Goal: Task Accomplishment & Management: Use online tool/utility

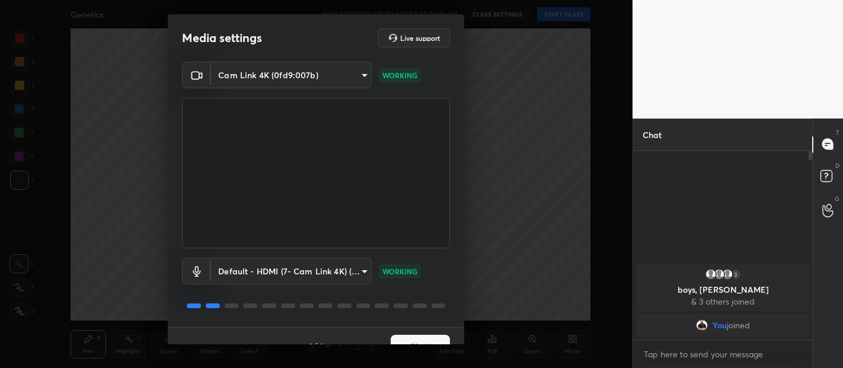
scroll to position [20, 0]
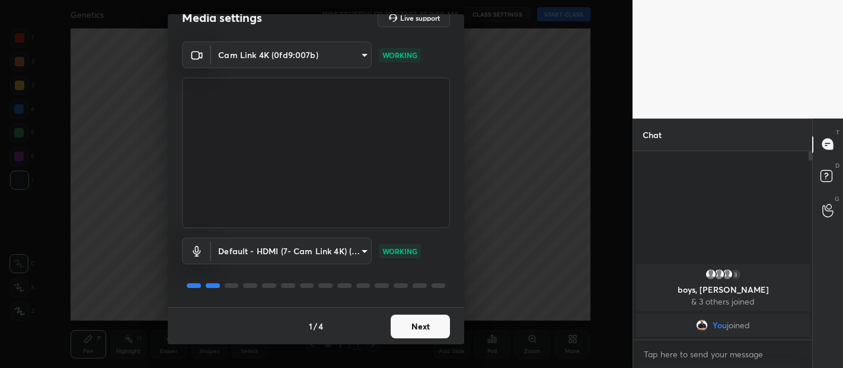
click at [427, 319] on button "Next" at bounding box center [419, 327] width 59 height 24
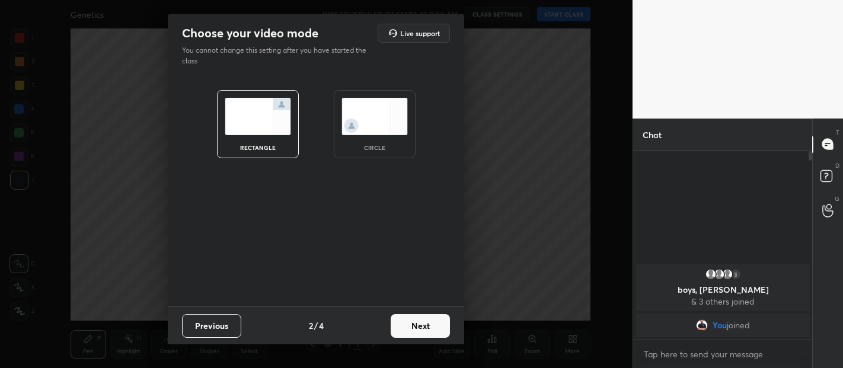
scroll to position [0, 0]
click at [431, 320] on button "Next" at bounding box center [419, 326] width 59 height 24
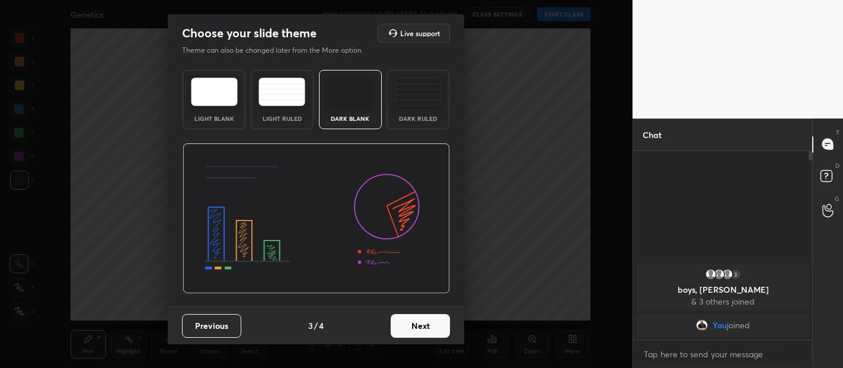
click at [437, 318] on button "Next" at bounding box center [419, 326] width 59 height 24
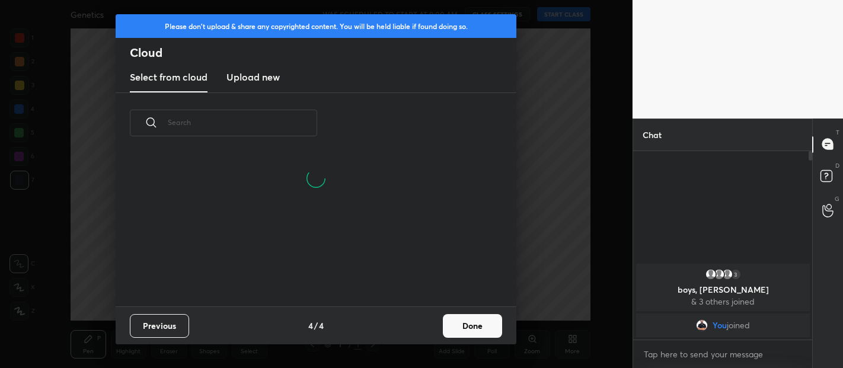
click at [475, 316] on button "Done" at bounding box center [472, 326] width 59 height 24
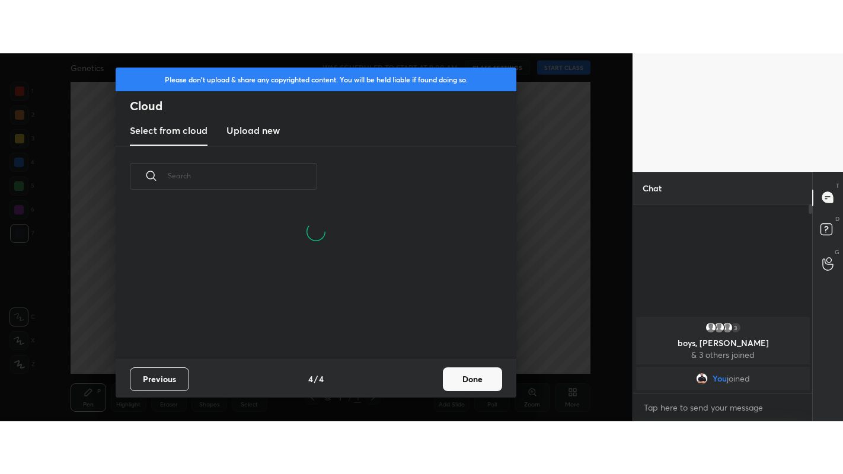
scroll to position [153, 380]
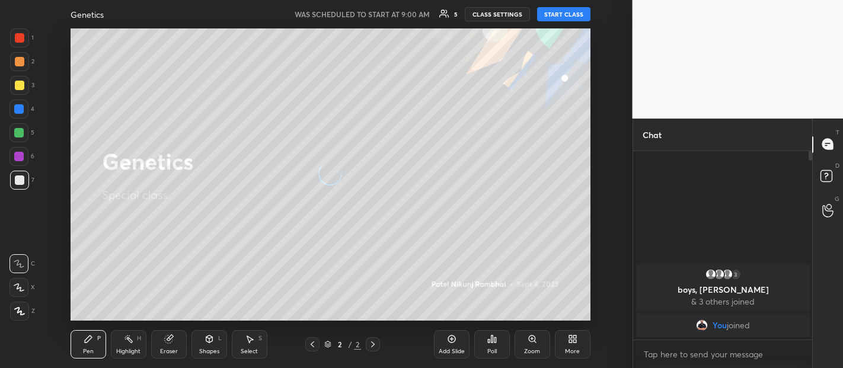
click at [559, 16] on button "START CLASS" at bounding box center [563, 14] width 53 height 14
click at [577, 344] on div "More" at bounding box center [573, 344] width 36 height 28
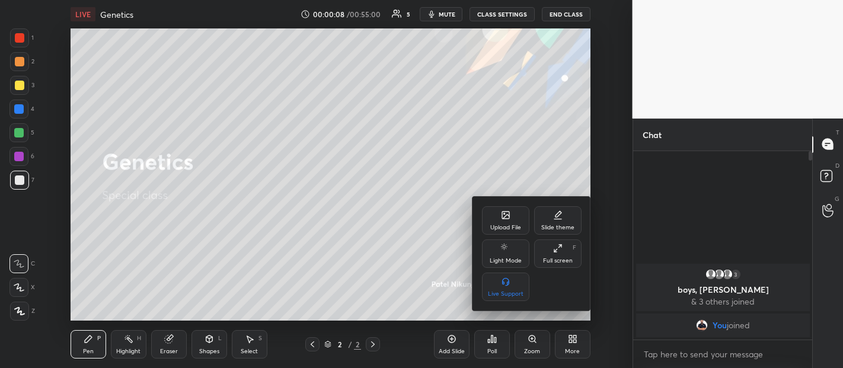
click at [555, 249] on icon at bounding box center [557, 248] width 9 height 9
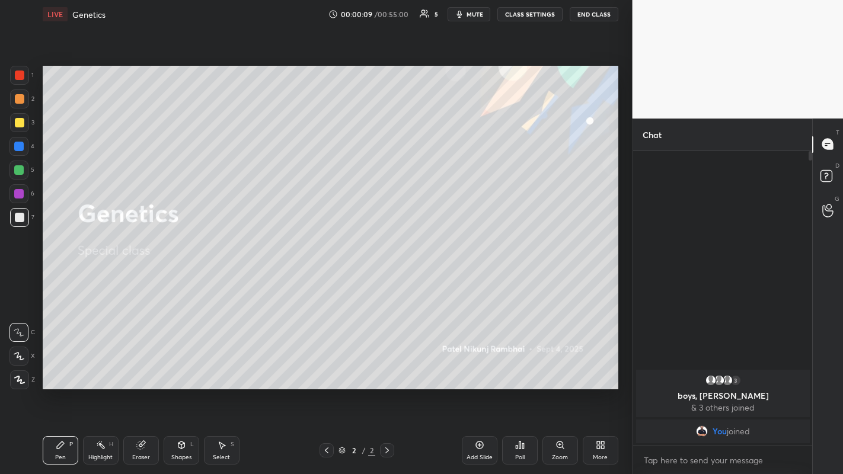
scroll to position [319, 175]
click at [480, 367] on div "Add Slide" at bounding box center [480, 450] width 36 height 28
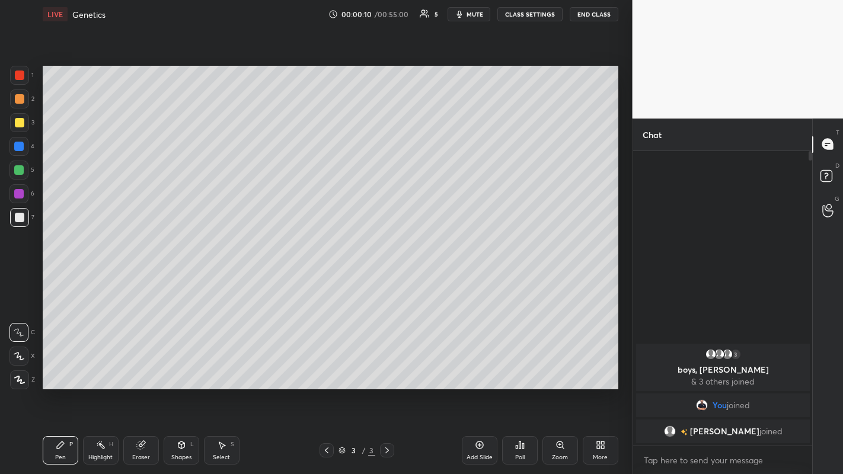
click at [481, 367] on div "Add Slide" at bounding box center [479, 457] width 26 height 6
click at [483, 367] on icon at bounding box center [479, 444] width 9 height 9
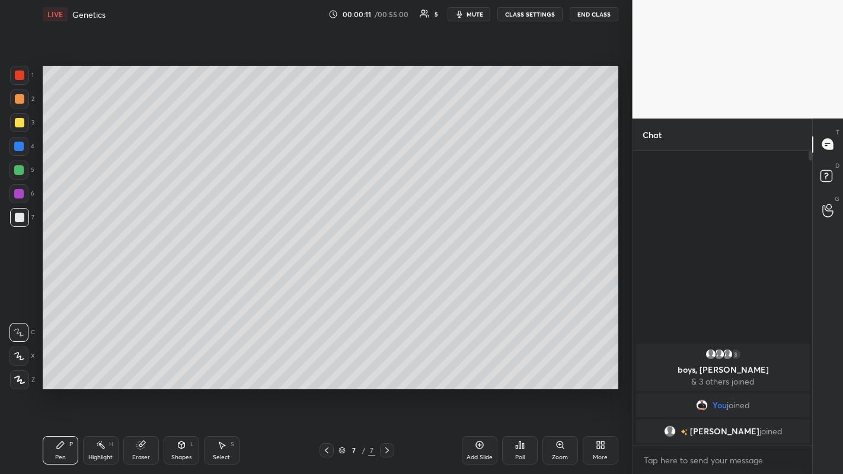
click at [485, 367] on div "Add Slide" at bounding box center [480, 450] width 36 height 28
click at [482, 367] on div "Add Slide" at bounding box center [480, 450] width 36 height 28
click at [484, 367] on icon at bounding box center [479, 444] width 9 height 9
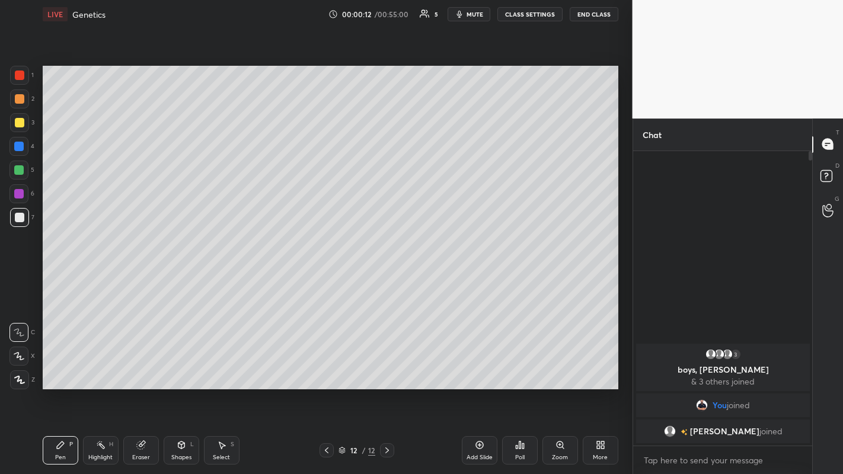
click at [482, 367] on icon at bounding box center [479, 444] width 9 height 9
click at [483, 367] on icon at bounding box center [479, 444] width 9 height 9
click at [482, 367] on icon at bounding box center [479, 445] width 8 height 8
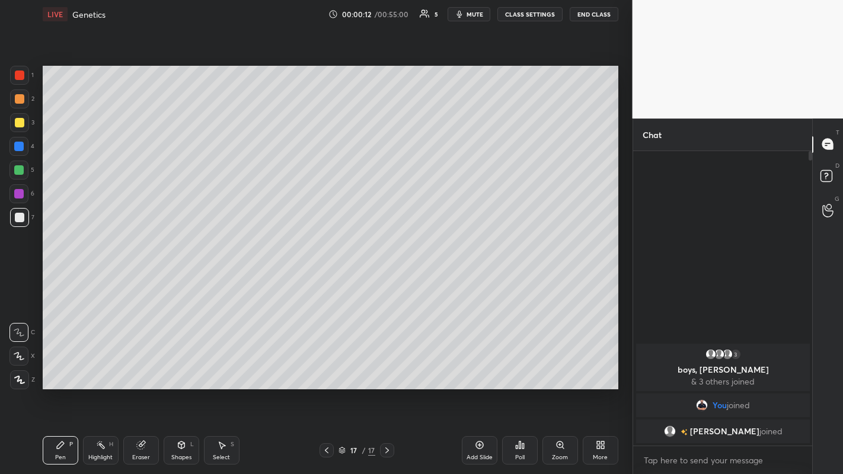
click at [478, 367] on icon at bounding box center [479, 445] width 4 height 4
click at [328, 367] on icon at bounding box center [326, 450] width 9 height 9
click at [326, 367] on icon at bounding box center [326, 450] width 9 height 9
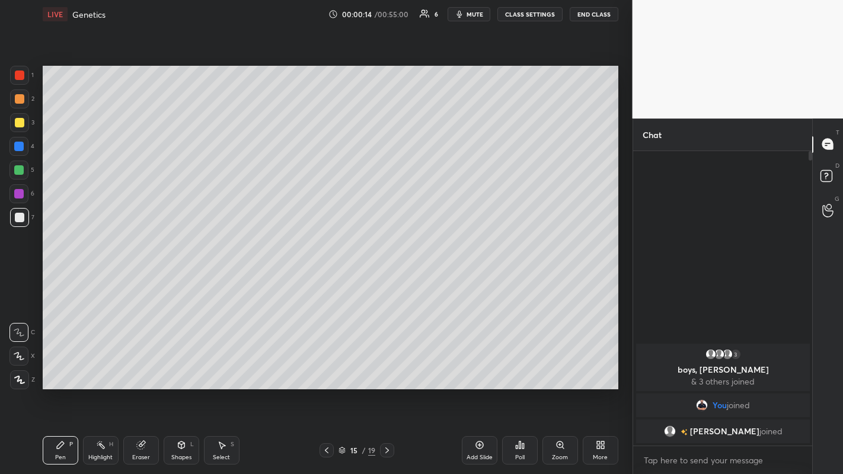
click at [328, 367] on icon at bounding box center [326, 450] width 9 height 9
click at [326, 367] on icon at bounding box center [326, 450] width 9 height 9
click at [325, 367] on icon at bounding box center [326, 450] width 9 height 9
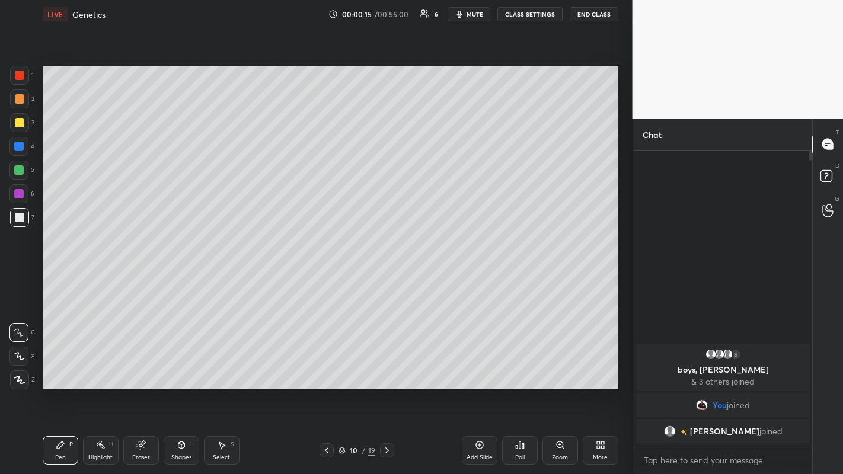
click at [325, 367] on icon at bounding box center [326, 450] width 9 height 9
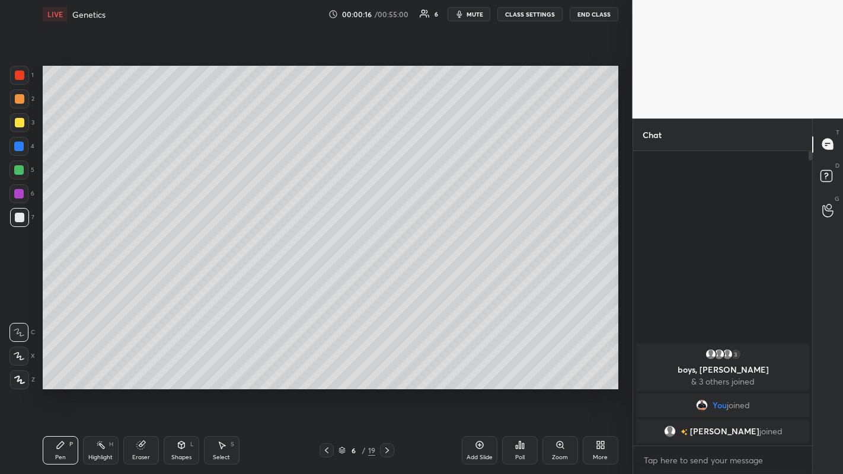
click at [325, 367] on icon at bounding box center [326, 450] width 9 height 9
click at [386, 367] on icon at bounding box center [386, 450] width 9 height 9
click at [25, 367] on div at bounding box center [19, 379] width 19 height 19
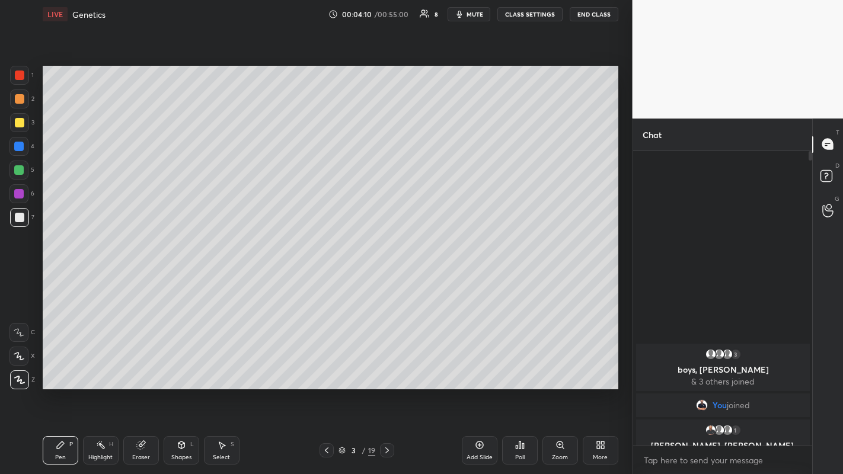
click at [386, 367] on icon at bounding box center [386, 450] width 9 height 9
click at [101, 367] on div "Highlight" at bounding box center [100, 457] width 24 height 6
click at [139, 367] on div "Eraser" at bounding box center [141, 450] width 36 height 28
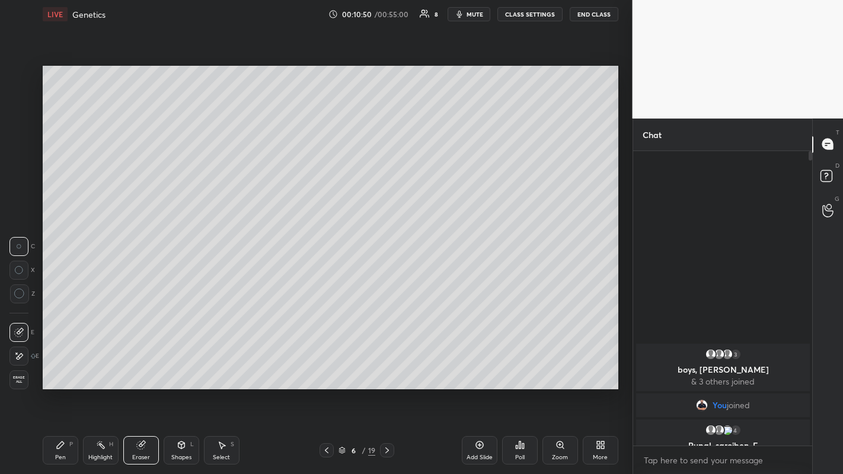
click at [58, 367] on div "Pen P" at bounding box center [61, 450] width 36 height 28
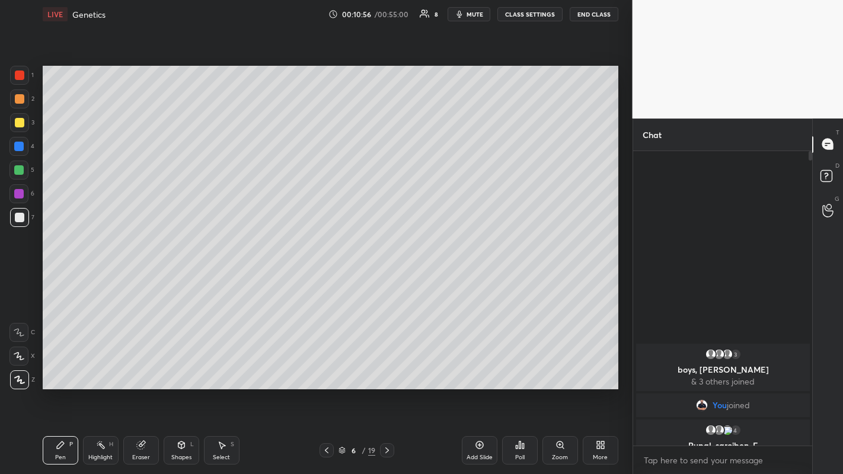
click at [136, 367] on div "Eraser" at bounding box center [141, 450] width 36 height 28
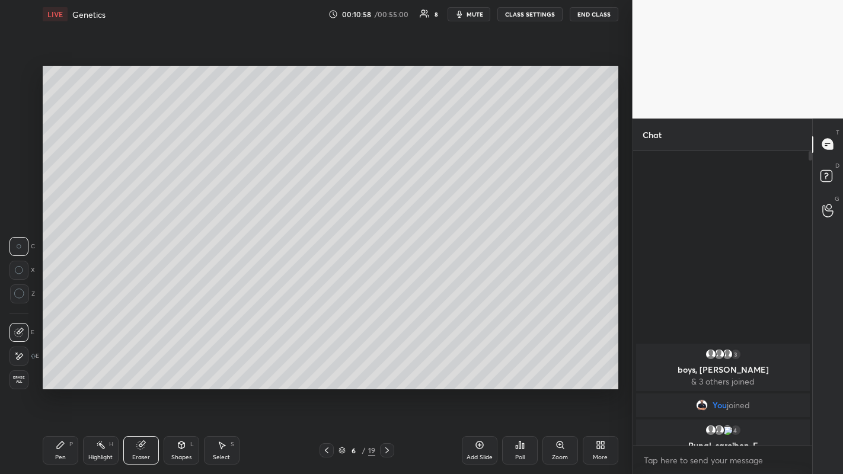
click at [49, 367] on div "Pen P" at bounding box center [61, 450] width 36 height 28
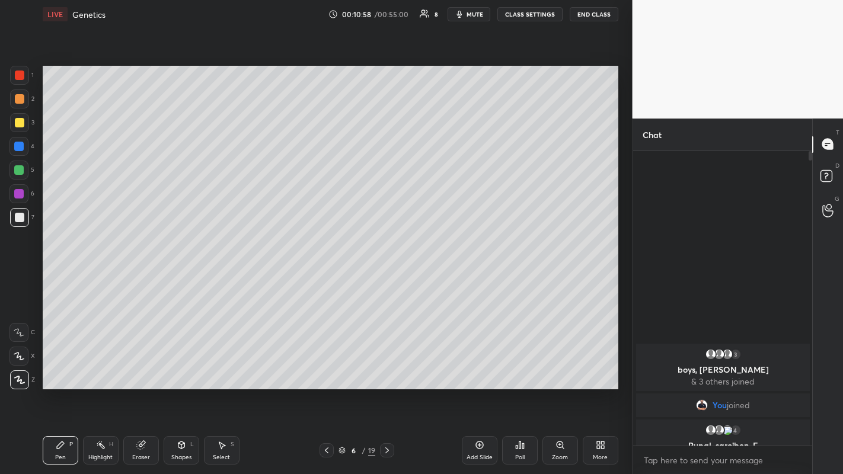
click at [63, 367] on div "Pen" at bounding box center [60, 457] width 11 height 6
click at [140, 367] on icon at bounding box center [141, 445] width 8 height 8
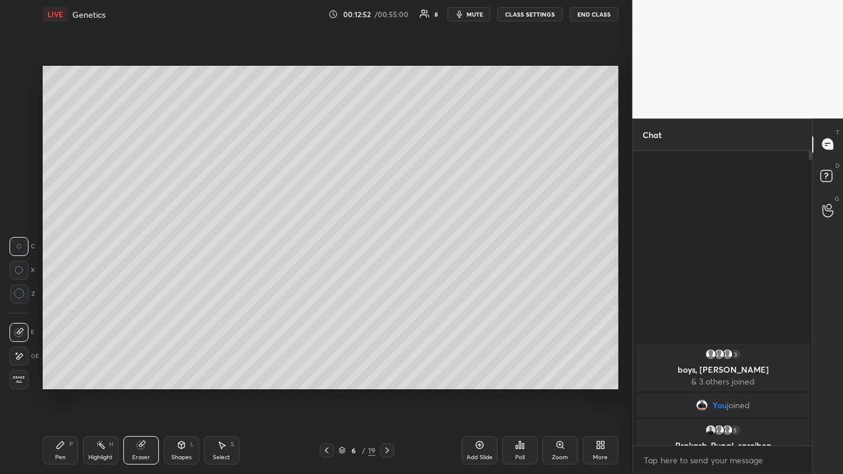
click at [60, 367] on div "Pen" at bounding box center [60, 457] width 11 height 6
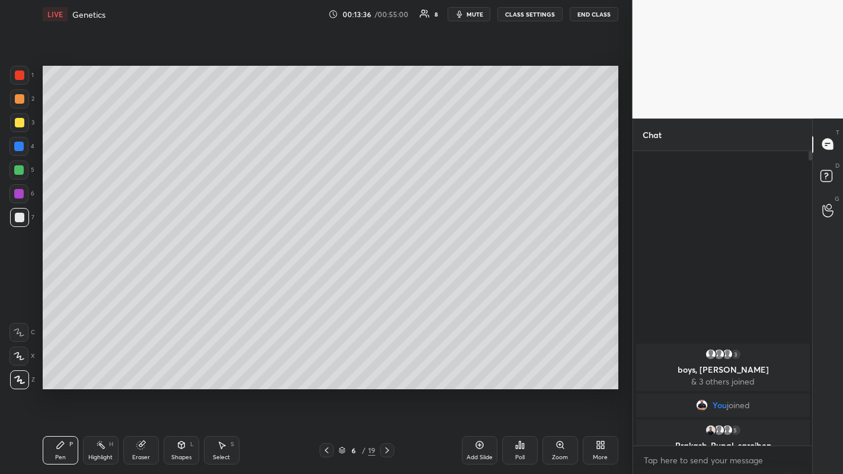
click at [388, 367] on icon at bounding box center [386, 450] width 9 height 9
click at [386, 367] on icon at bounding box center [386, 450] width 9 height 9
click at [386, 367] on icon at bounding box center [387, 450] width 9 height 9
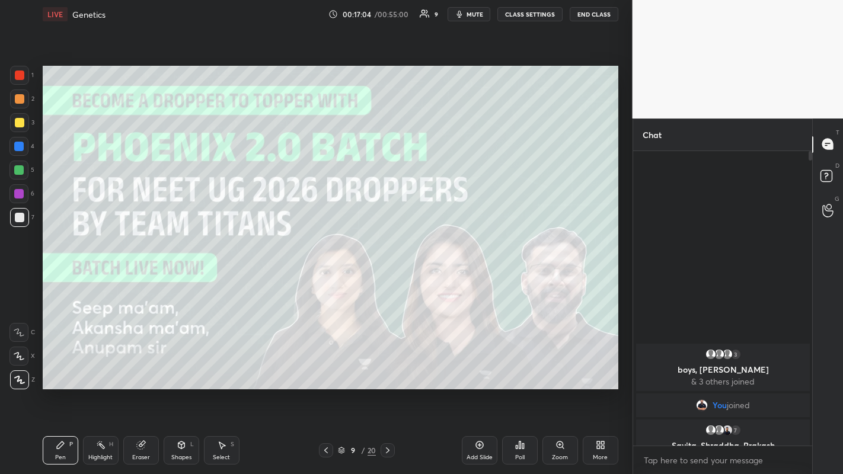
click at [387, 367] on icon at bounding box center [387, 450] width 9 height 9
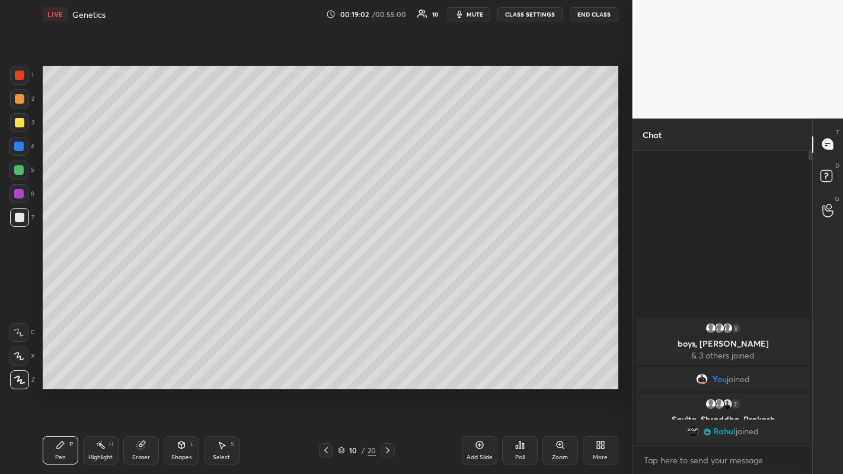
click at [386, 367] on icon at bounding box center [387, 450] width 9 height 9
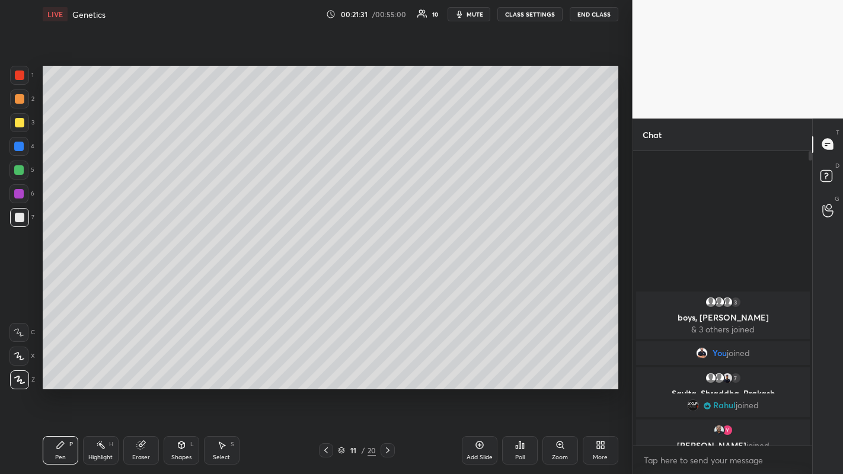
click at [139, 367] on div "Eraser" at bounding box center [141, 450] width 36 height 28
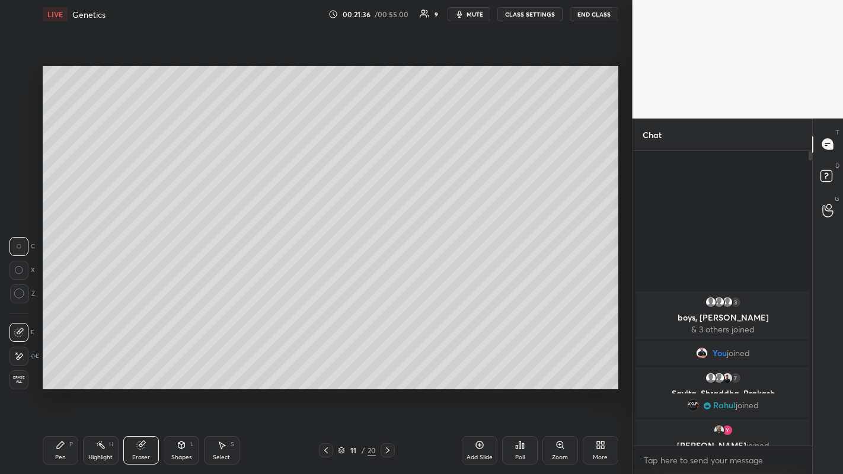
click at [24, 273] on div at bounding box center [18, 270] width 19 height 19
click at [142, 367] on icon at bounding box center [141, 445] width 8 height 8
click at [17, 292] on icon at bounding box center [19, 294] width 11 height 11
click at [65, 367] on div "Pen" at bounding box center [60, 457] width 11 height 6
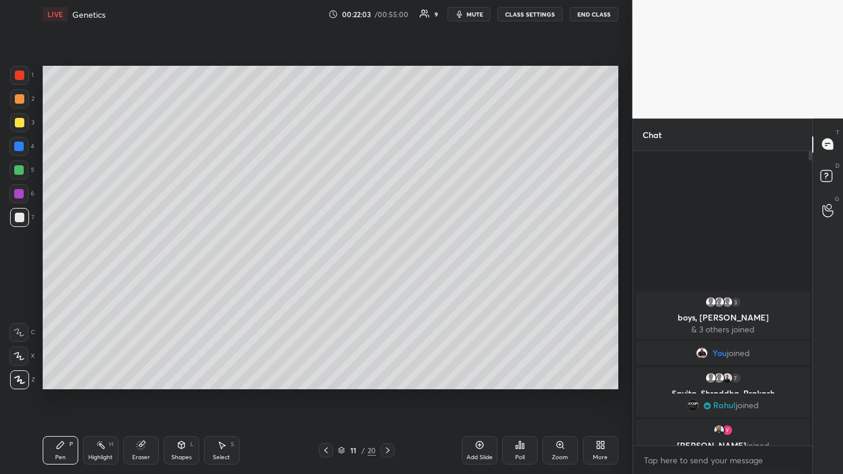
click at [135, 367] on div "Eraser" at bounding box center [141, 450] width 36 height 28
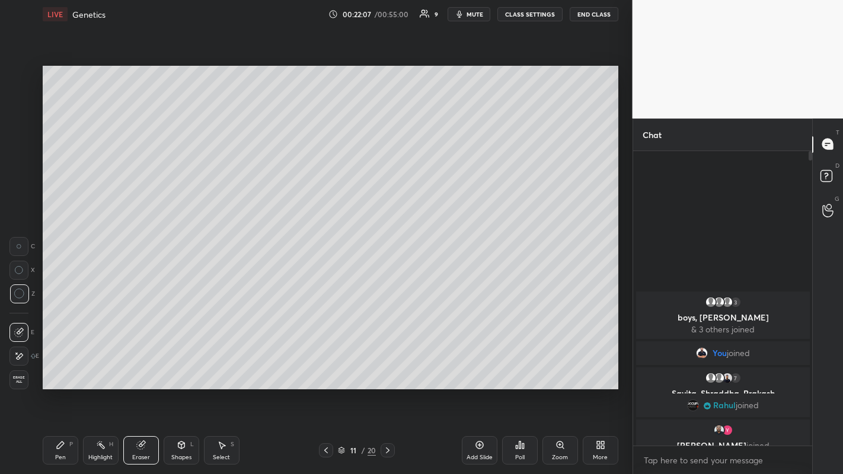
click at [60, 367] on div "Pen" at bounding box center [60, 457] width 11 height 6
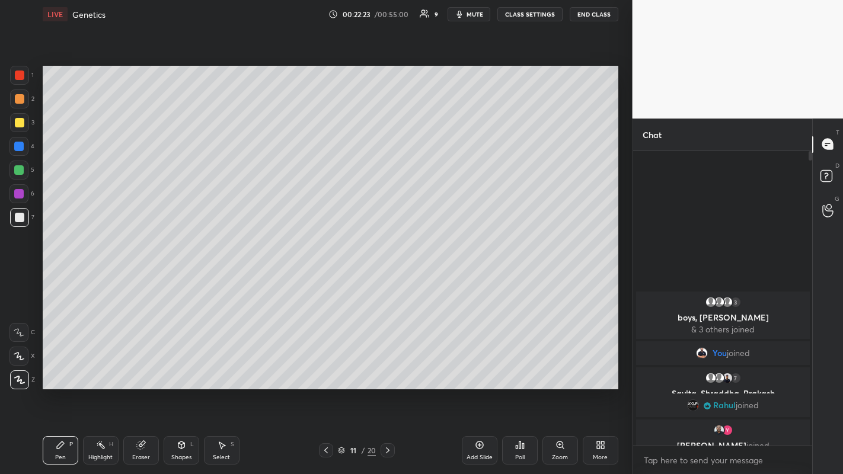
click at [137, 367] on icon at bounding box center [140, 444] width 9 height 9
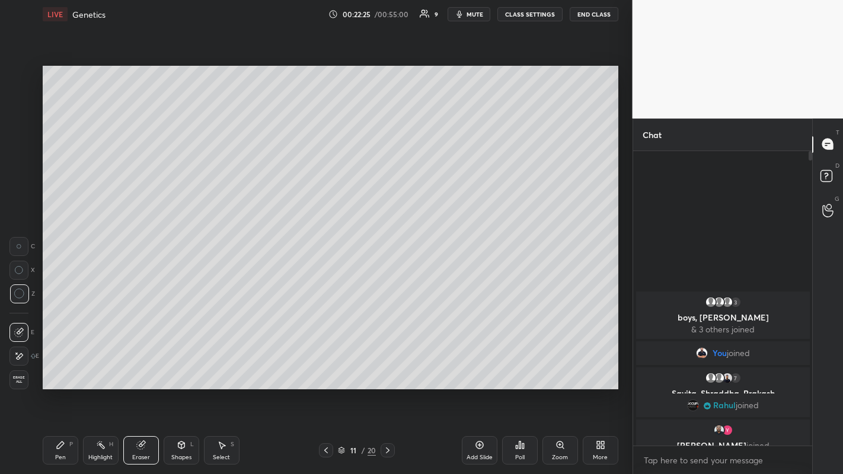
click at [64, 367] on div "Pen" at bounding box center [60, 457] width 11 height 6
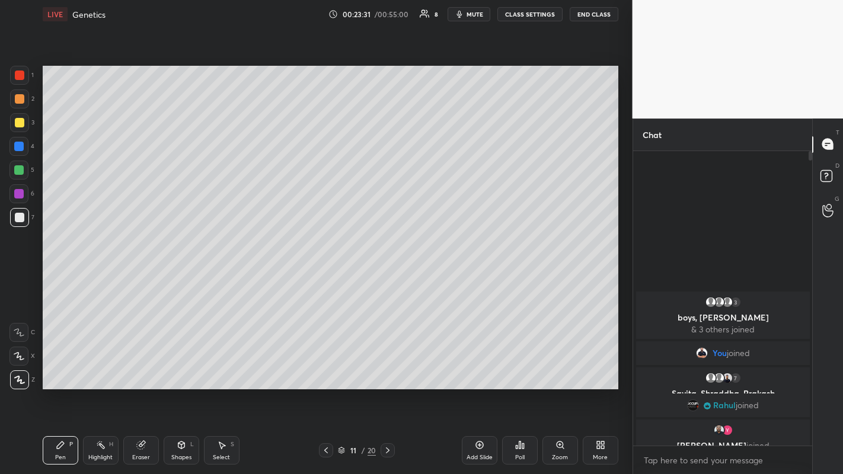
click at [387, 367] on icon at bounding box center [387, 450] width 9 height 9
click at [20, 123] on div at bounding box center [19, 122] width 9 height 9
click at [387, 367] on icon at bounding box center [387, 450] width 9 height 9
click at [22, 220] on div at bounding box center [19, 217] width 9 height 9
click at [140, 367] on div "Eraser" at bounding box center [141, 450] width 36 height 28
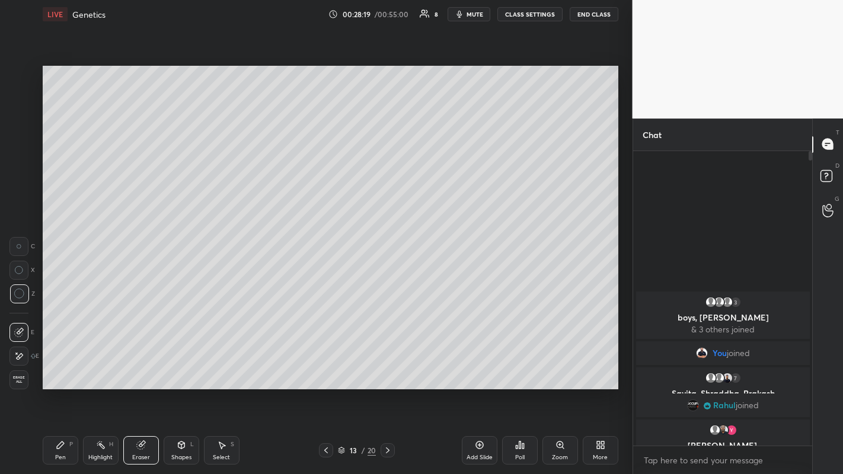
click at [54, 367] on div "Pen P" at bounding box center [61, 450] width 36 height 28
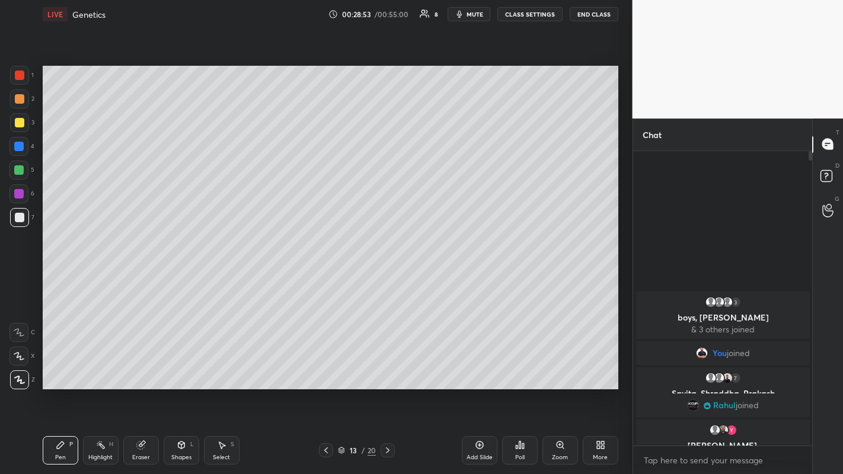
click at [387, 367] on icon at bounding box center [387, 450] width 9 height 9
click at [386, 367] on icon at bounding box center [386, 450] width 9 height 9
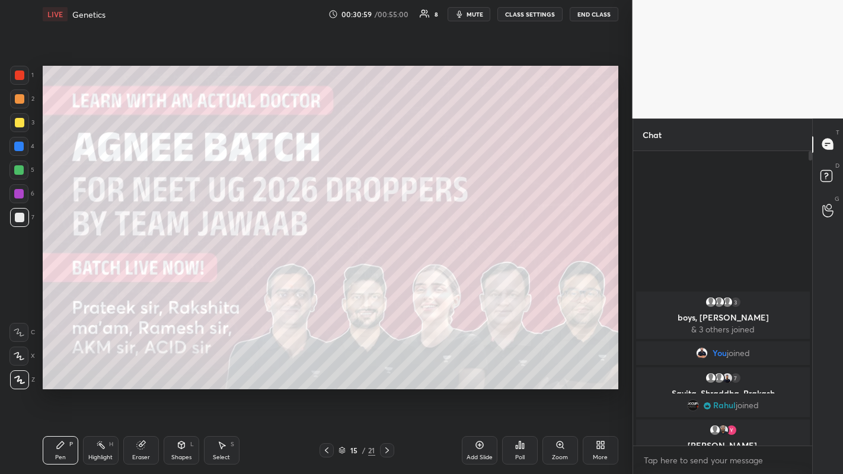
click at [386, 367] on icon at bounding box center [386, 450] width 9 height 9
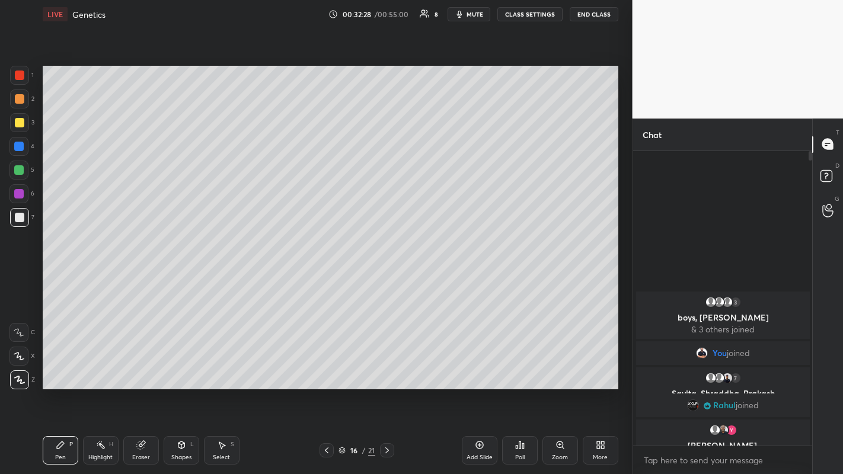
click at [386, 367] on icon at bounding box center [386, 450] width 9 height 9
click at [23, 217] on div at bounding box center [19, 217] width 9 height 9
click at [388, 367] on icon at bounding box center [386, 450] width 9 height 9
click at [386, 367] on icon at bounding box center [386, 450] width 9 height 9
click at [20, 125] on div at bounding box center [19, 122] width 9 height 9
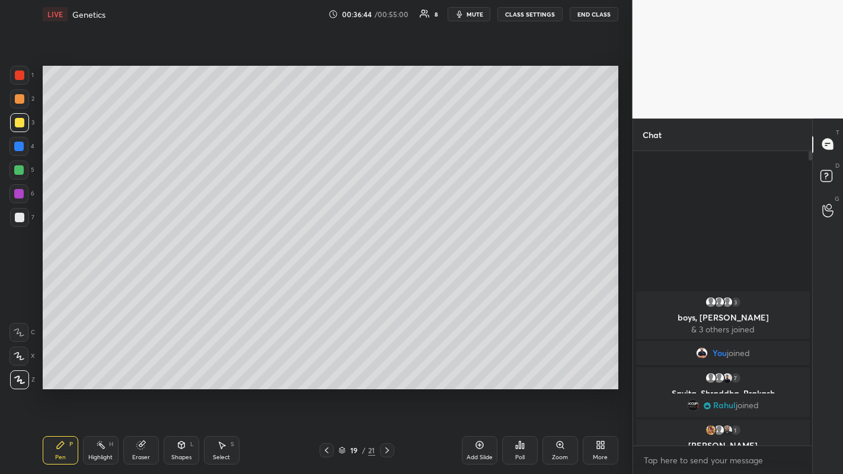
click at [20, 216] on div at bounding box center [19, 217] width 9 height 9
click at [386, 367] on icon at bounding box center [386, 450] width 9 height 9
click at [142, 367] on div "Eraser" at bounding box center [141, 450] width 36 height 28
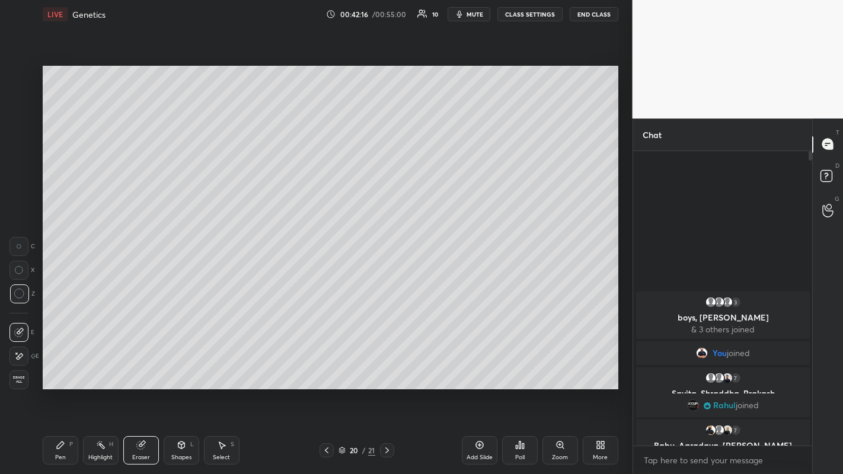
click at [63, 367] on div "Pen" at bounding box center [60, 457] width 11 height 6
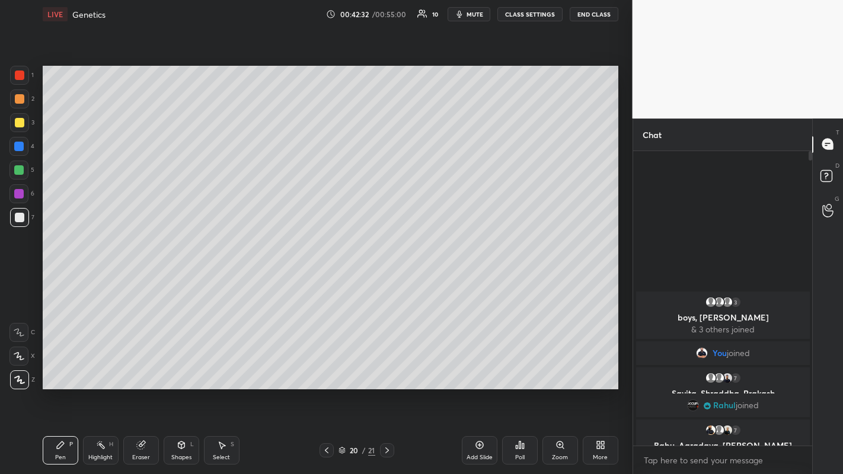
click at [571, 367] on div "Setting up your live class Poll for secs No correct answer Start poll" at bounding box center [330, 227] width 585 height 398
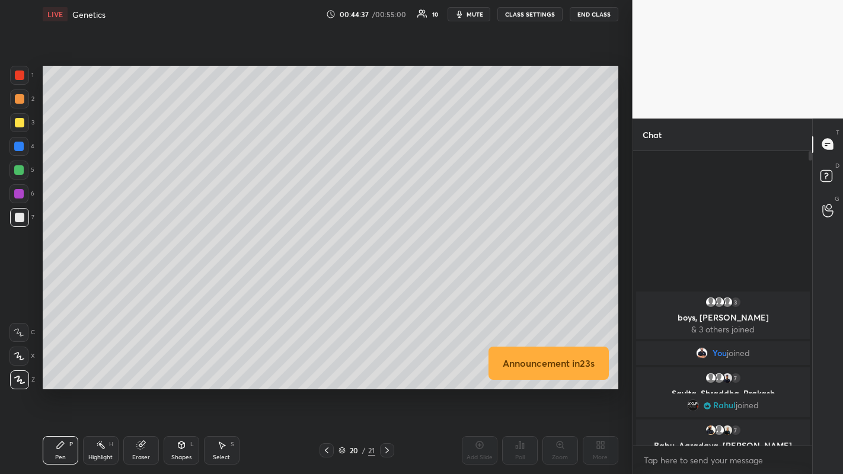
click at [389, 367] on div at bounding box center [387, 450] width 14 height 14
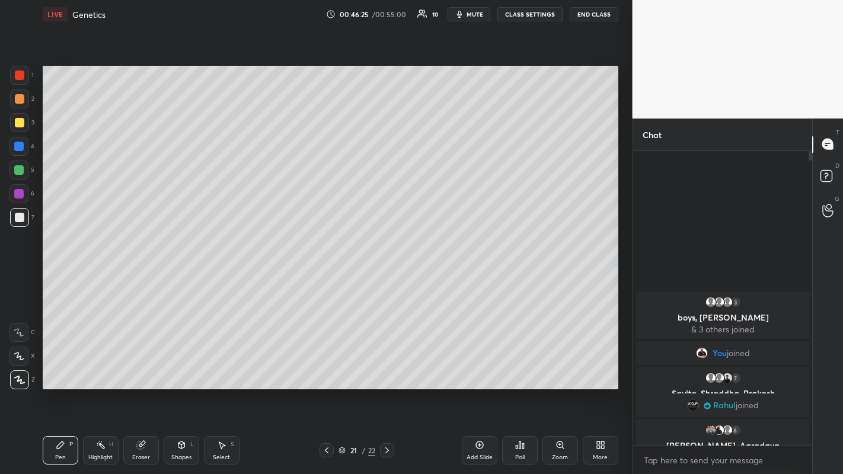
click at [326, 367] on icon at bounding box center [327, 450] width 4 height 6
click at [326, 367] on icon at bounding box center [326, 450] width 9 height 9
click at [387, 367] on icon at bounding box center [386, 450] width 9 height 9
click at [386, 367] on icon at bounding box center [386, 450] width 9 height 9
click at [387, 367] on icon at bounding box center [386, 450] width 9 height 9
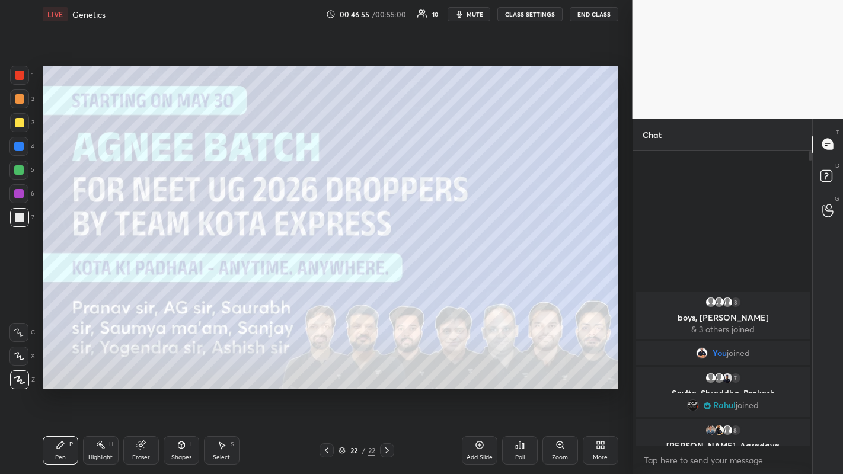
click at [387, 367] on icon at bounding box center [386, 450] width 9 height 9
click at [482, 367] on div "Add Slide" at bounding box center [480, 450] width 36 height 28
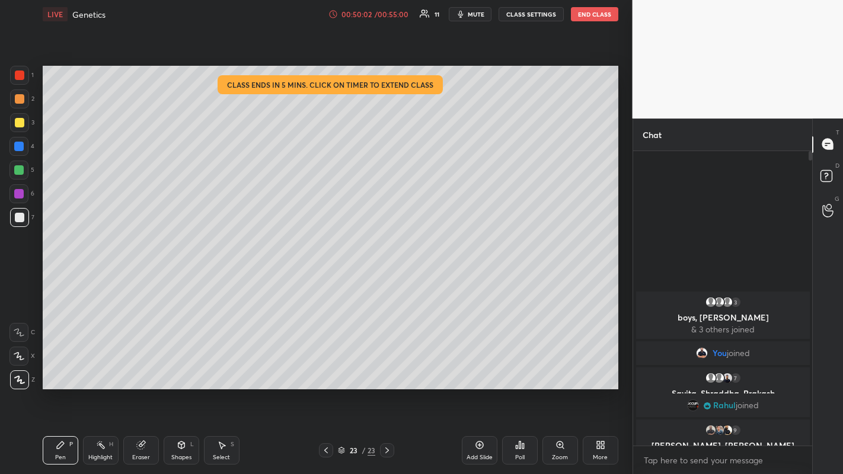
click at [592, 11] on button "End Class" at bounding box center [594, 14] width 47 height 14
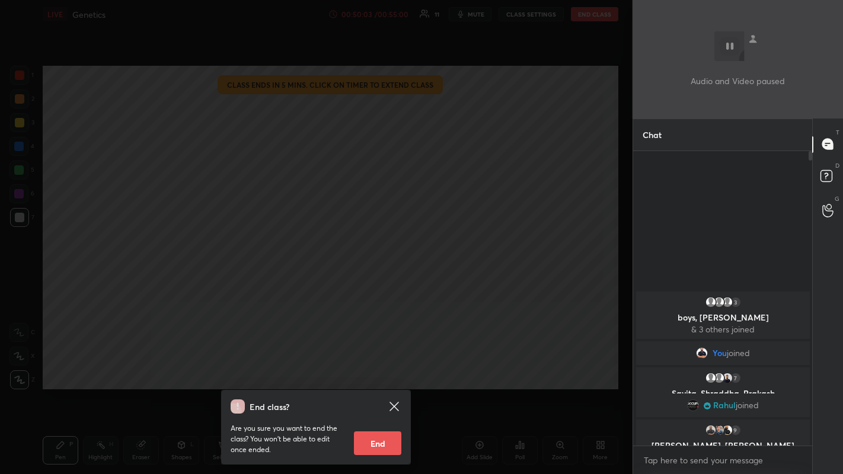
click at [382, 367] on button "End" at bounding box center [377, 443] width 47 height 24
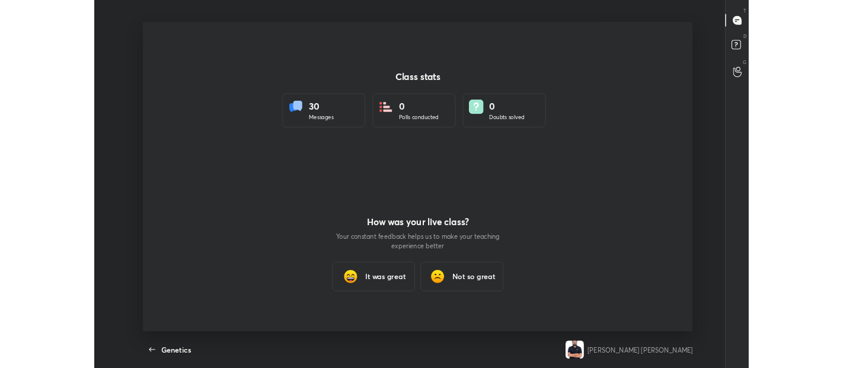
scroll to position [398, 833]
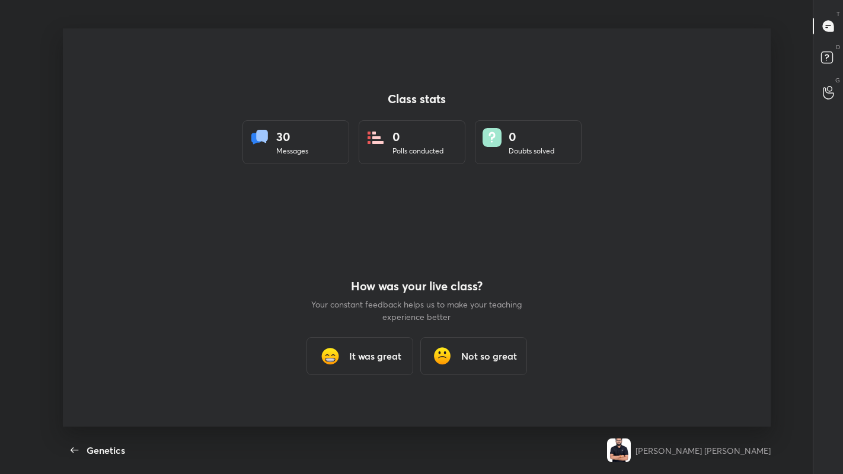
click at [362, 353] on h3 "It was great" at bounding box center [375, 356] width 52 height 14
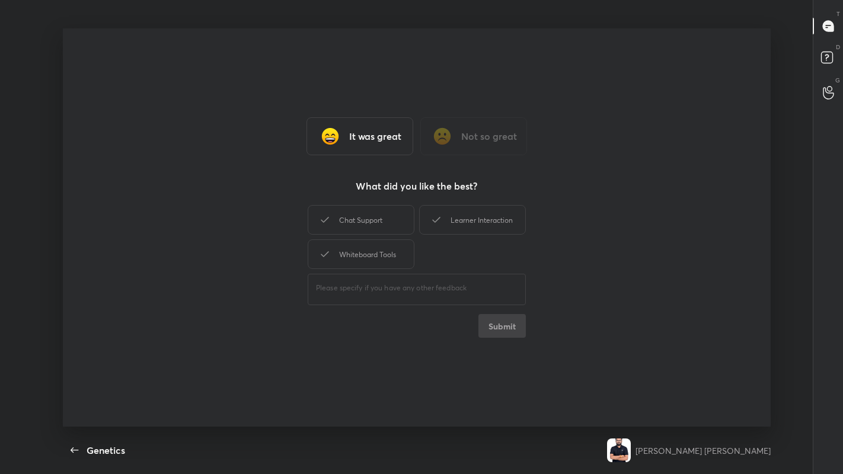
click at [363, 223] on div "Chat Support" at bounding box center [361, 220] width 107 height 30
click at [502, 325] on button "Submit" at bounding box center [501, 326] width 47 height 24
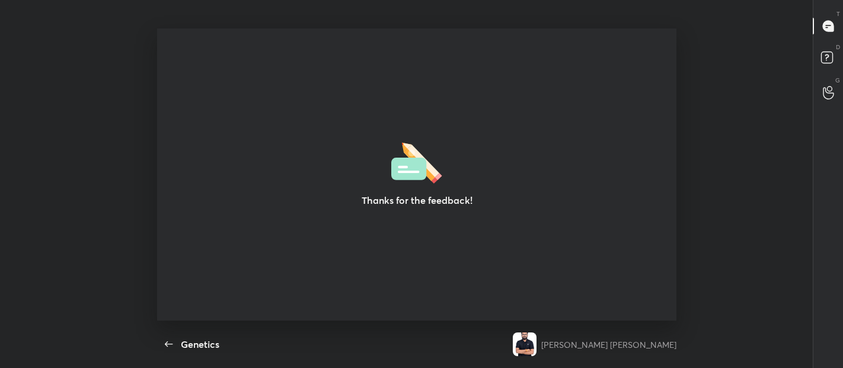
type textarea "x"
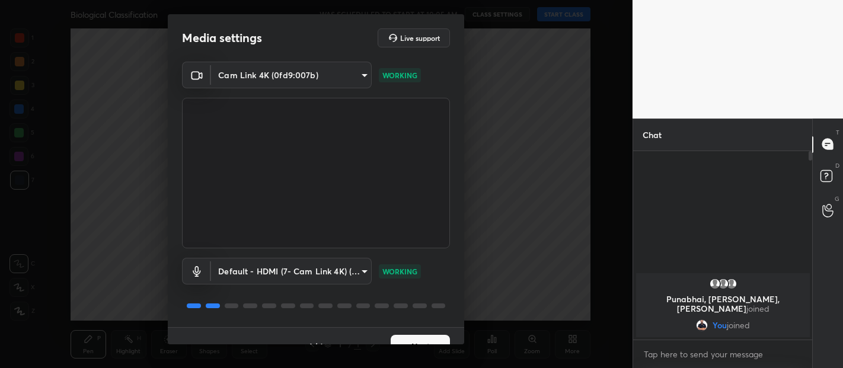
scroll to position [20, 0]
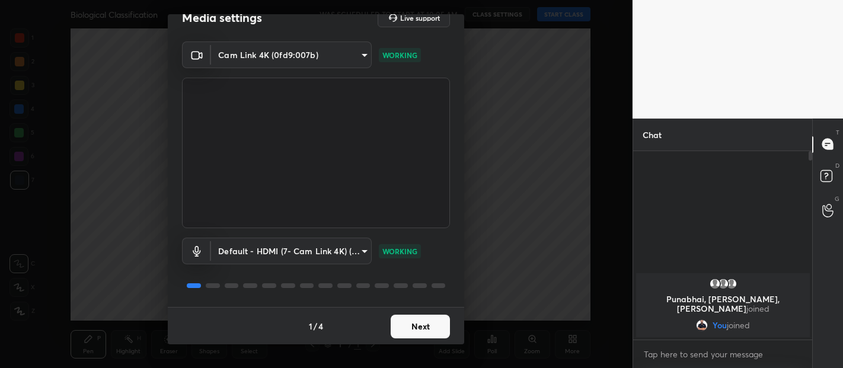
click at [409, 324] on button "Next" at bounding box center [419, 327] width 59 height 24
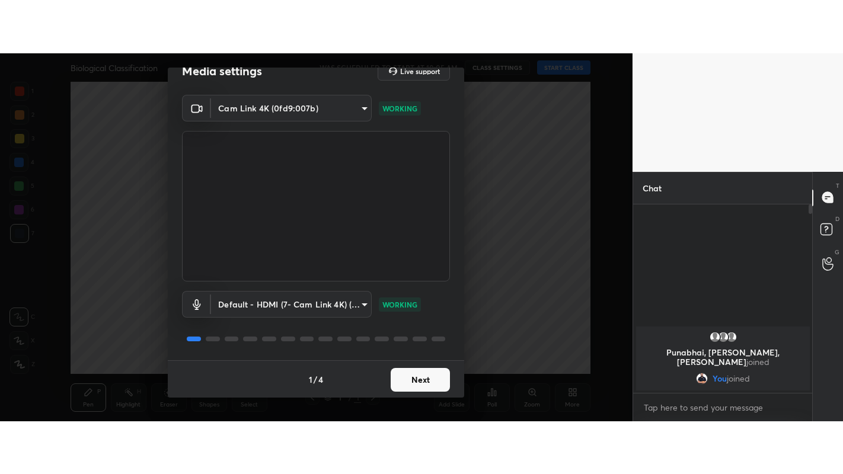
scroll to position [0, 0]
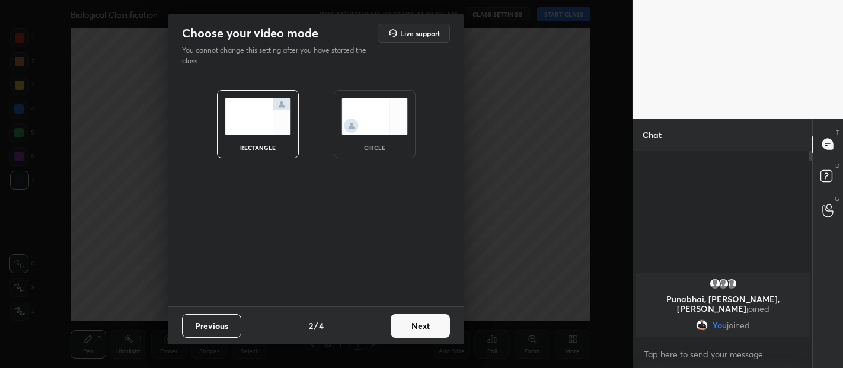
click at [422, 324] on button "Next" at bounding box center [419, 326] width 59 height 24
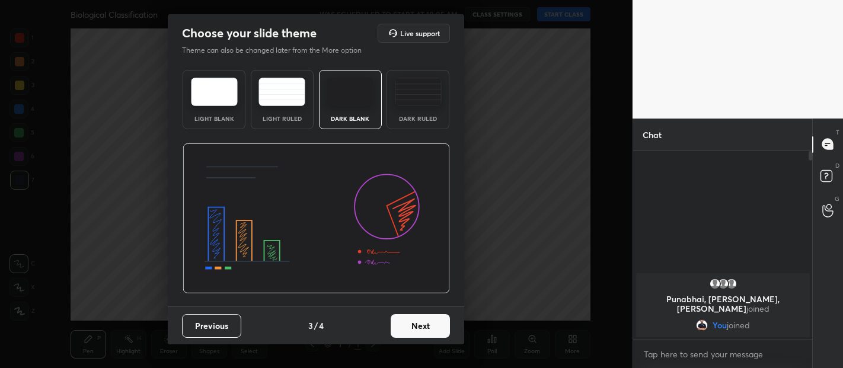
click at [430, 320] on button "Next" at bounding box center [419, 326] width 59 height 24
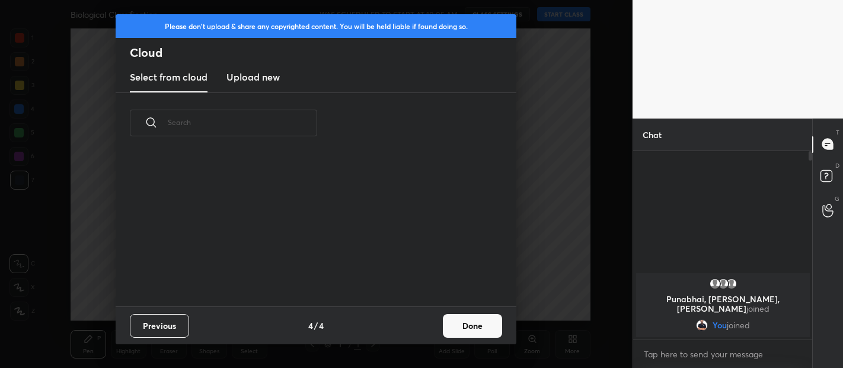
click at [462, 321] on button "Done" at bounding box center [472, 326] width 59 height 24
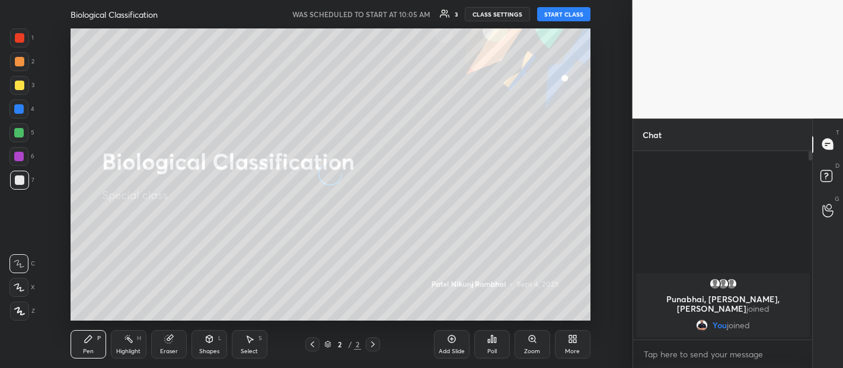
click at [566, 15] on button "START CLASS" at bounding box center [563, 14] width 53 height 14
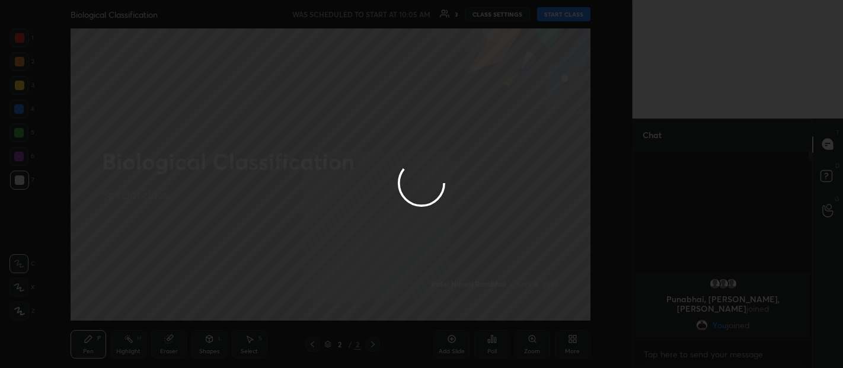
click at [574, 340] on div at bounding box center [421, 184] width 843 height 368
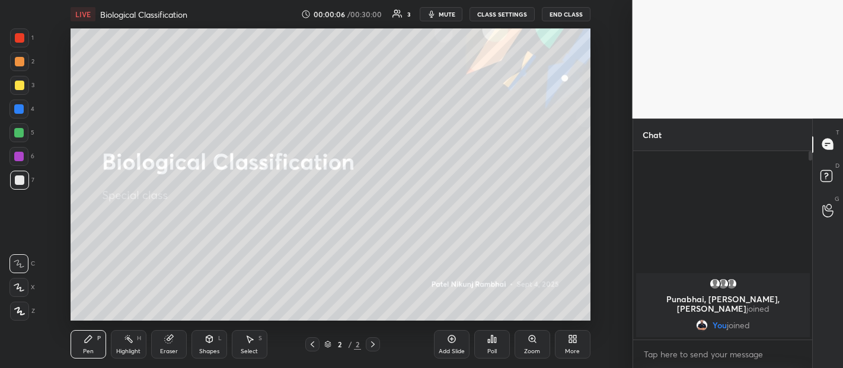
click at [569, 344] on div "More" at bounding box center [573, 344] width 36 height 28
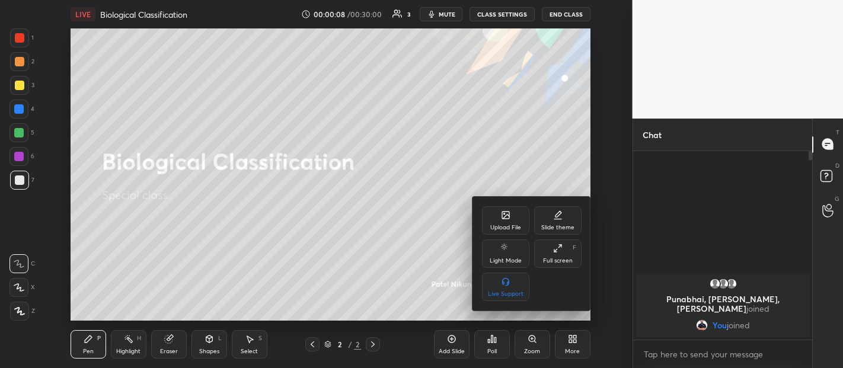
click at [556, 258] on div "Full screen" at bounding box center [558, 261] width 30 height 6
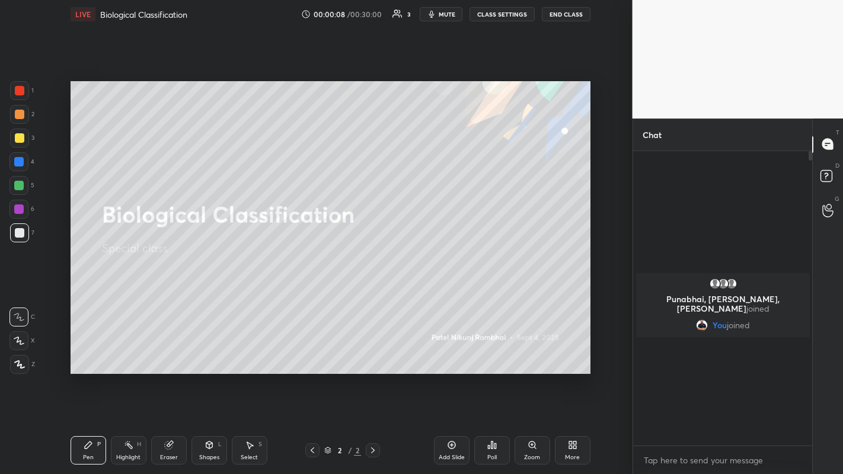
scroll to position [319, 175]
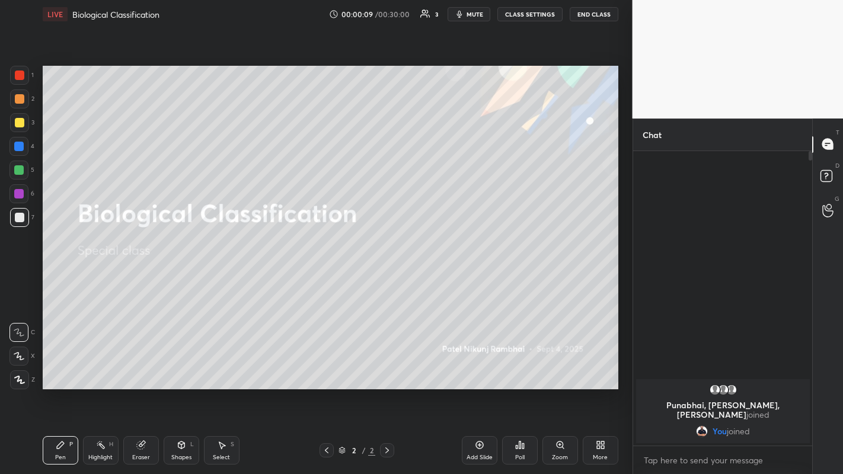
click at [485, 367] on div "Add Slide" at bounding box center [479, 457] width 26 height 6
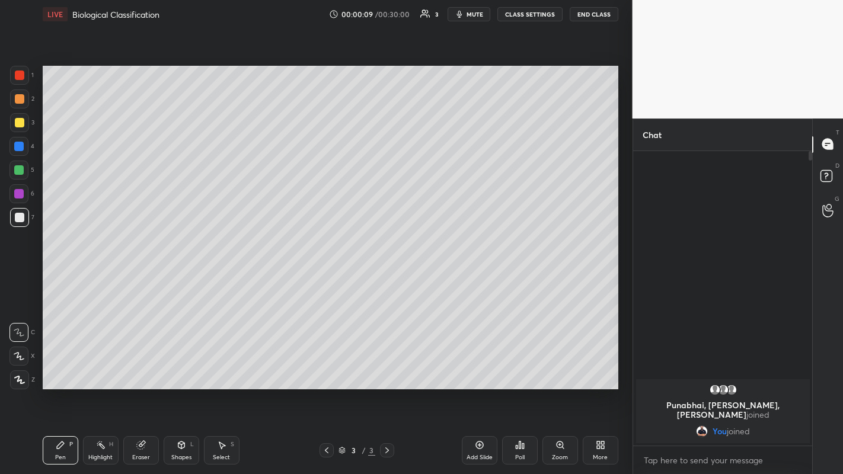
click at [485, 367] on div "Add Slide" at bounding box center [479, 457] width 26 height 6
click at [483, 367] on div "Add Slide" at bounding box center [479, 457] width 26 height 6
click at [486, 367] on div "Add Slide" at bounding box center [479, 457] width 26 height 6
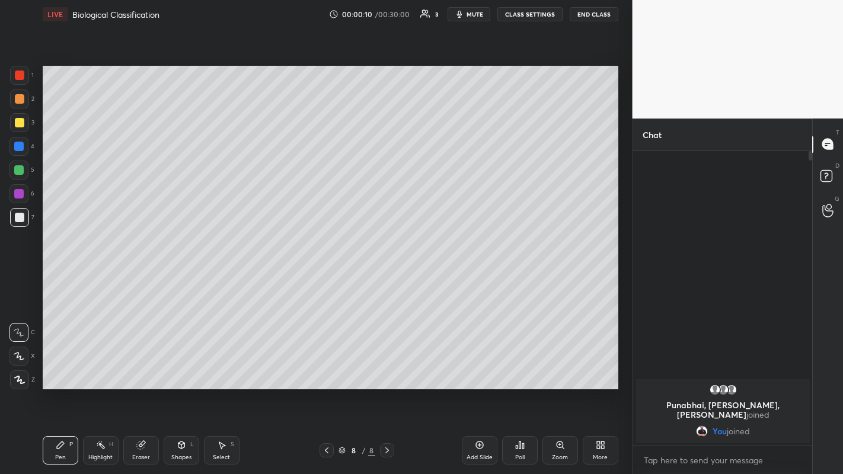
click at [486, 367] on div "Add Slide" at bounding box center [479, 457] width 26 height 6
click at [484, 367] on div "Add Slide" at bounding box center [479, 457] width 26 height 6
click at [478, 367] on div "Add Slide" at bounding box center [479, 457] width 26 height 6
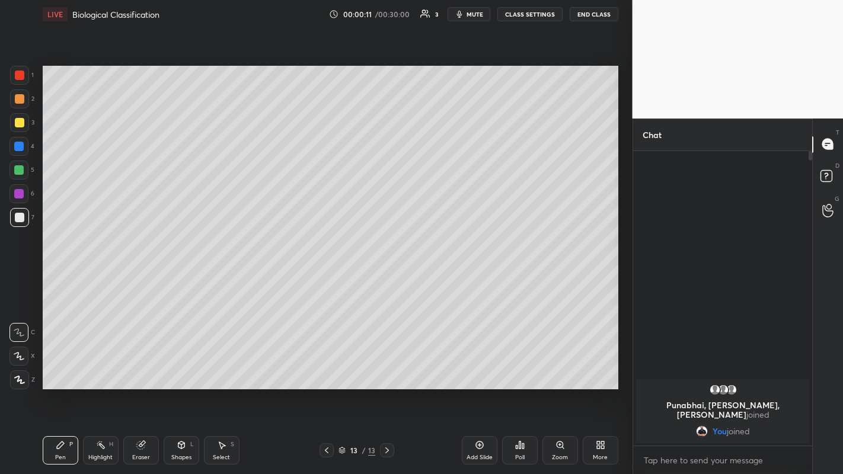
click at [478, 367] on div "Add Slide" at bounding box center [479, 457] width 26 height 6
click at [476, 367] on div "Add Slide" at bounding box center [479, 457] width 26 height 6
click at [479, 367] on icon at bounding box center [479, 444] width 9 height 9
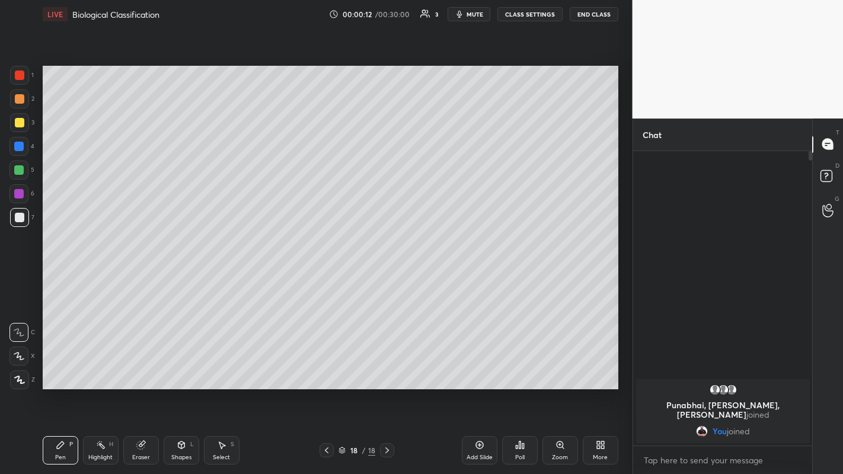
click at [480, 367] on div "Add Slide" at bounding box center [480, 450] width 36 height 28
click at [326, 367] on icon at bounding box center [326, 450] width 9 height 9
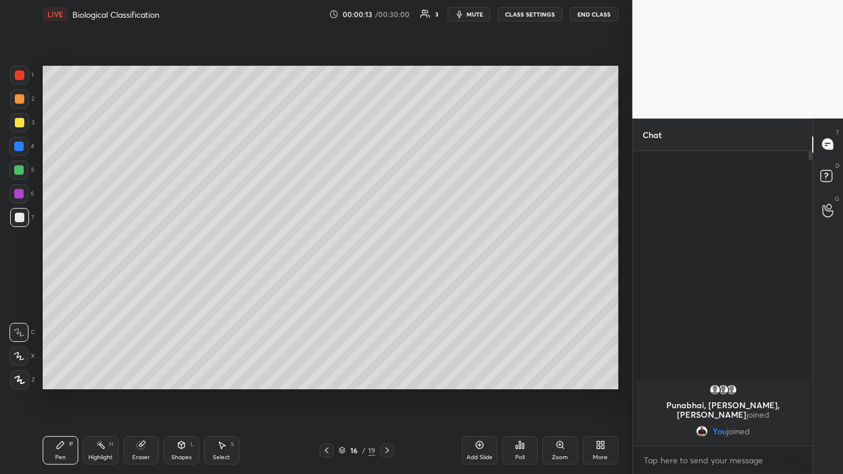
click at [326, 367] on icon at bounding box center [326, 450] width 9 height 9
click at [328, 367] on icon at bounding box center [326, 450] width 9 height 9
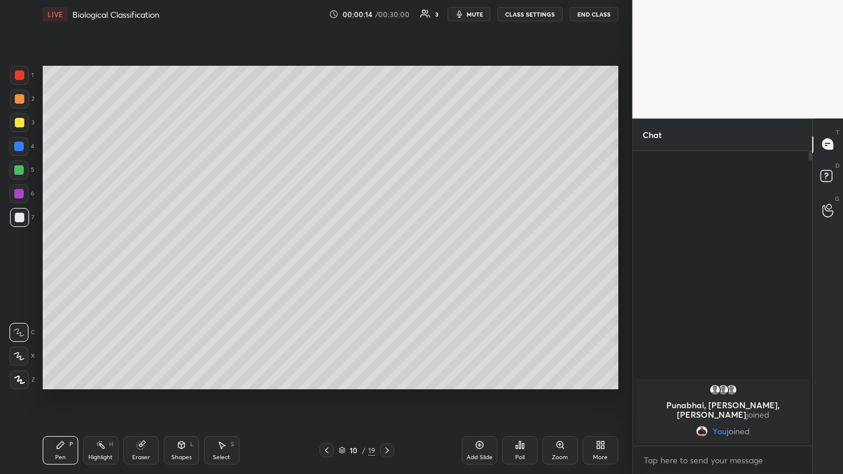
click at [328, 367] on icon at bounding box center [326, 450] width 9 height 9
click at [326, 367] on icon at bounding box center [327, 450] width 4 height 6
click at [326, 367] on icon at bounding box center [326, 450] width 9 height 9
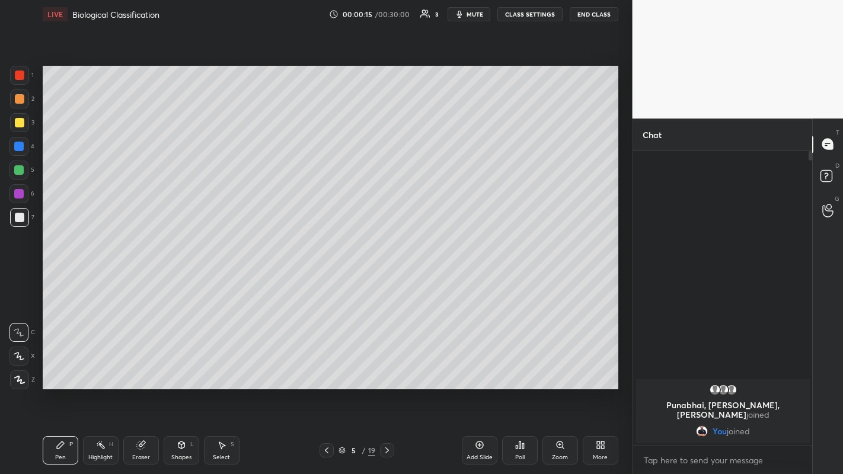
click at [326, 367] on icon at bounding box center [326, 450] width 9 height 9
click at [324, 367] on icon at bounding box center [326, 450] width 9 height 9
click at [17, 353] on icon at bounding box center [18, 356] width 9 height 7
click at [21, 367] on icon at bounding box center [19, 379] width 9 height 7
click at [145, 367] on icon at bounding box center [140, 444] width 9 height 9
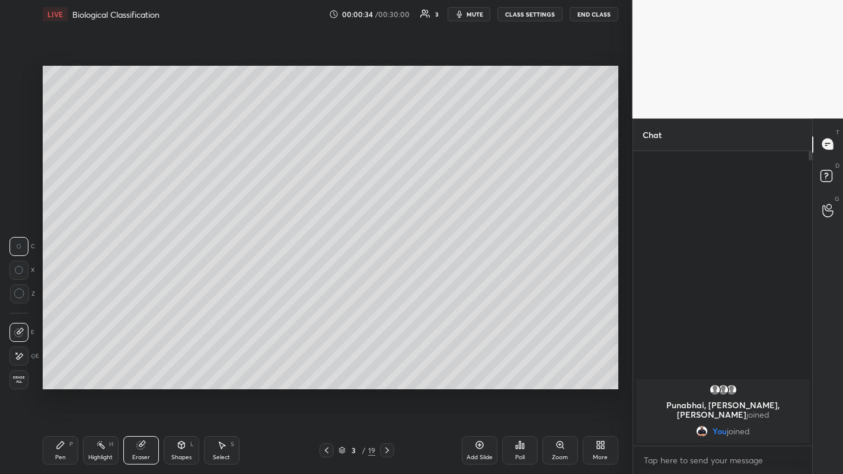
click at [59, 367] on div "Pen" at bounding box center [60, 457] width 11 height 6
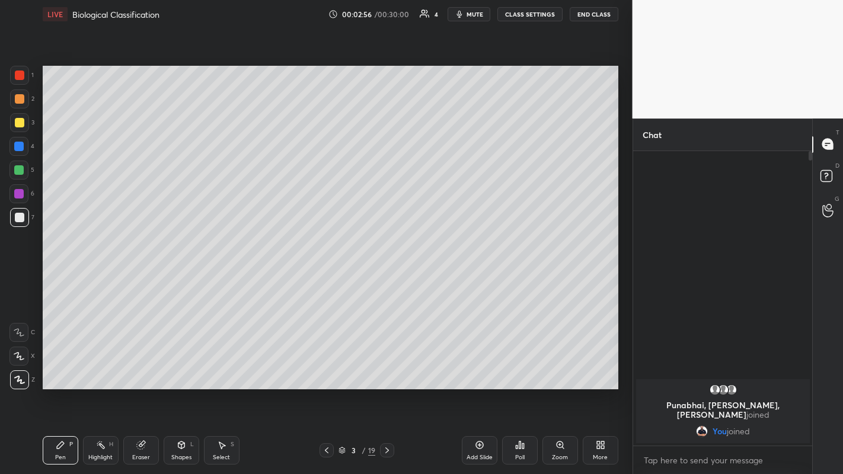
click at [140, 367] on div "Eraser" at bounding box center [141, 457] width 18 height 6
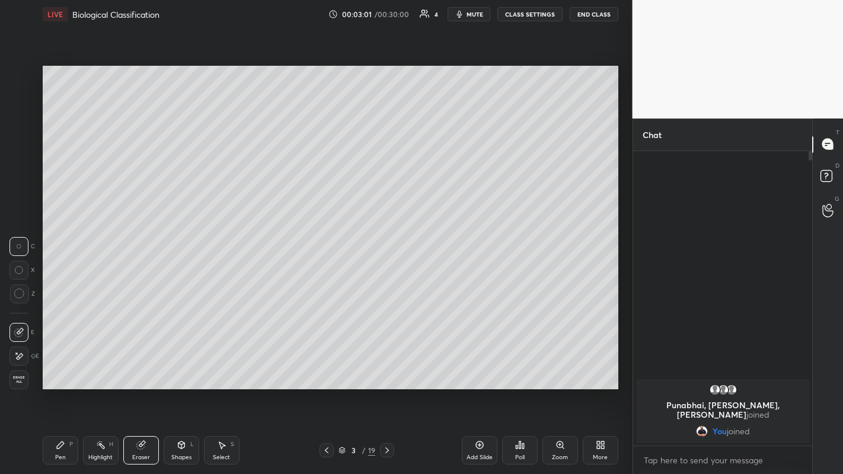
click at [60, 367] on icon at bounding box center [60, 444] width 7 height 7
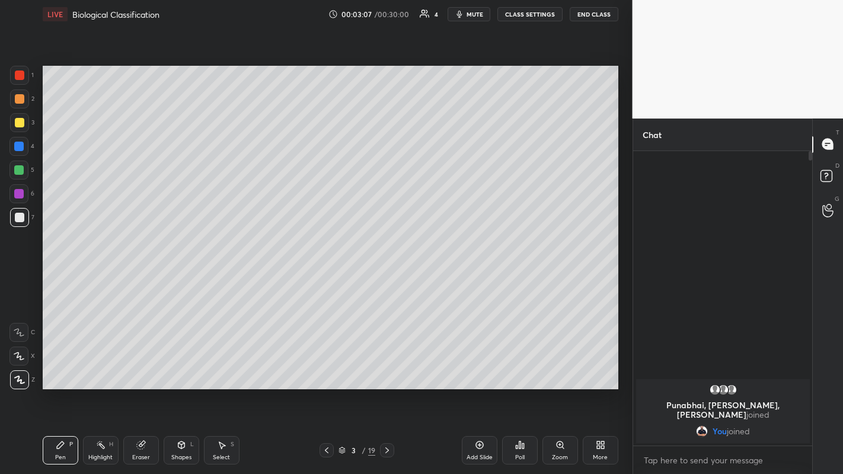
click at [18, 123] on div at bounding box center [19, 122] width 9 height 9
click at [386, 367] on icon at bounding box center [386, 450] width 9 height 9
click at [20, 218] on div at bounding box center [19, 217] width 9 height 9
click at [23, 123] on div at bounding box center [19, 122] width 9 height 9
click at [18, 219] on div at bounding box center [19, 217] width 9 height 9
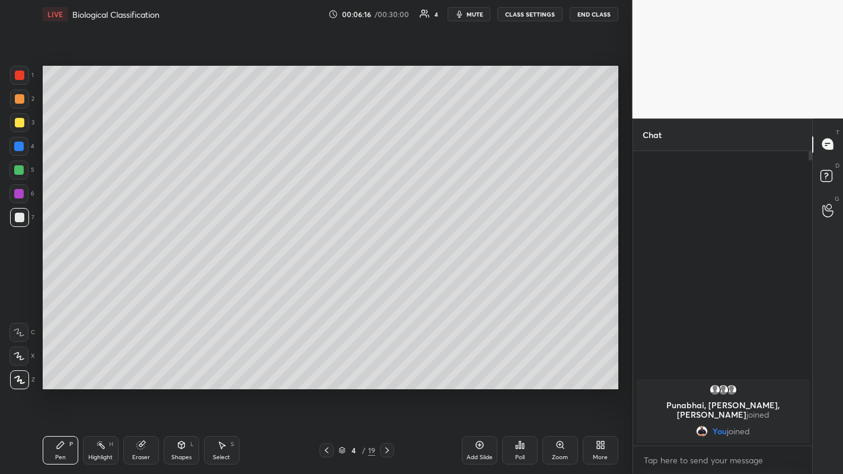
click at [387, 367] on icon at bounding box center [386, 450] width 9 height 9
click at [326, 367] on icon at bounding box center [326, 450] width 9 height 9
click at [326, 367] on icon at bounding box center [327, 450] width 4 height 6
click at [388, 367] on icon at bounding box center [386, 450] width 9 height 9
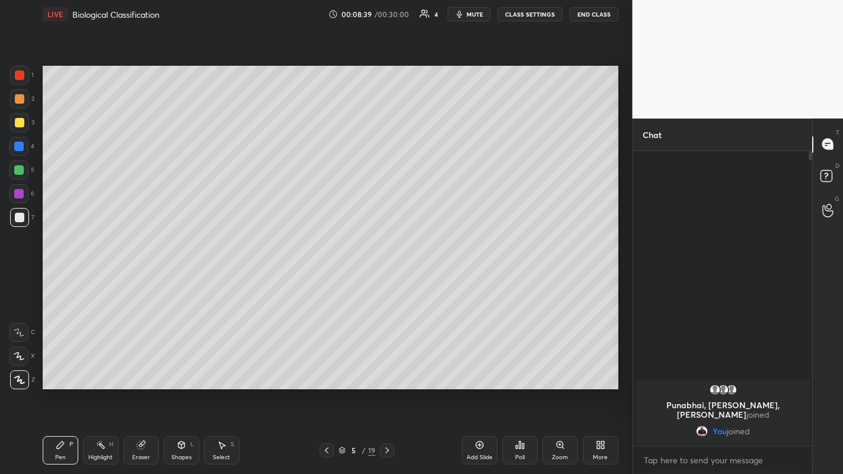
click at [140, 367] on div "Eraser" at bounding box center [141, 457] width 18 height 6
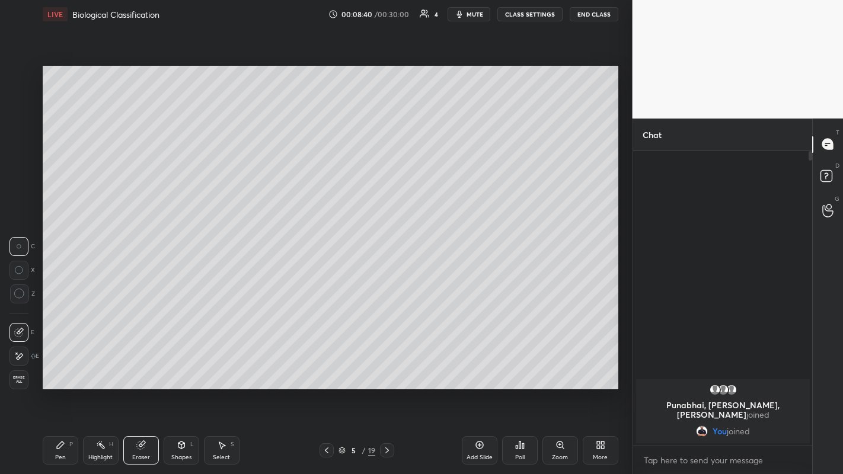
click at [57, 367] on div "Pen" at bounding box center [60, 457] width 11 height 6
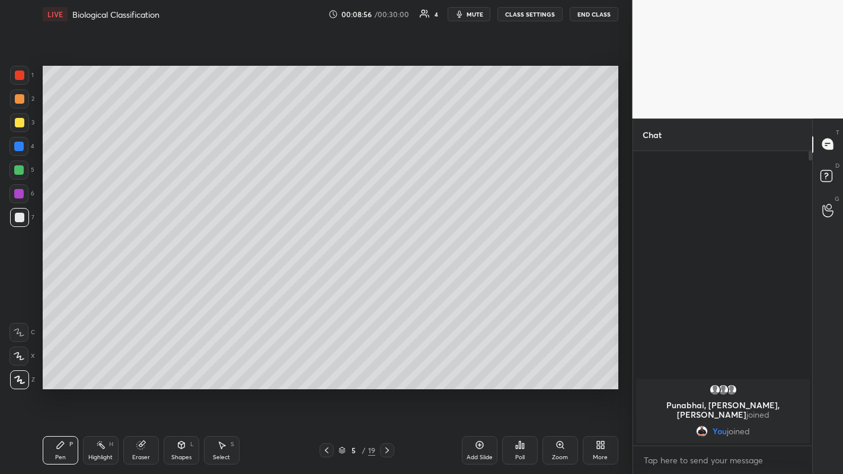
click at [388, 367] on icon at bounding box center [387, 450] width 4 height 6
click at [327, 367] on div at bounding box center [326, 450] width 14 height 14
click at [326, 367] on icon at bounding box center [326, 450] width 9 height 9
click at [326, 367] on icon at bounding box center [327, 450] width 4 height 6
click at [15, 168] on div at bounding box center [18, 169] width 9 height 9
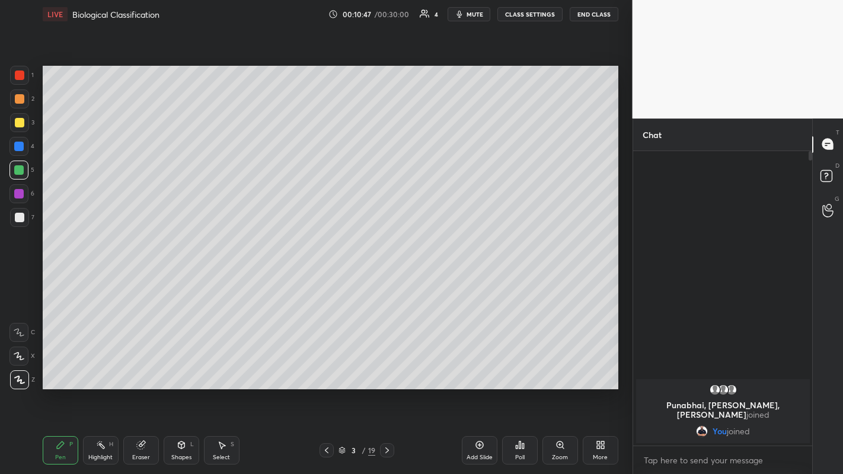
click at [386, 367] on icon at bounding box center [387, 450] width 4 height 6
click at [388, 367] on icon at bounding box center [386, 450] width 9 height 9
click at [386, 367] on icon at bounding box center [386, 450] width 9 height 9
click at [24, 216] on div at bounding box center [19, 217] width 9 height 9
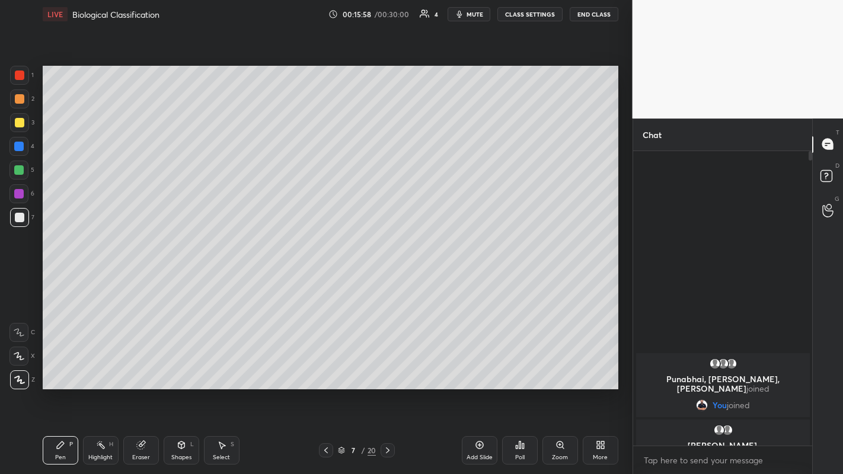
click at [388, 367] on icon at bounding box center [387, 450] width 9 height 9
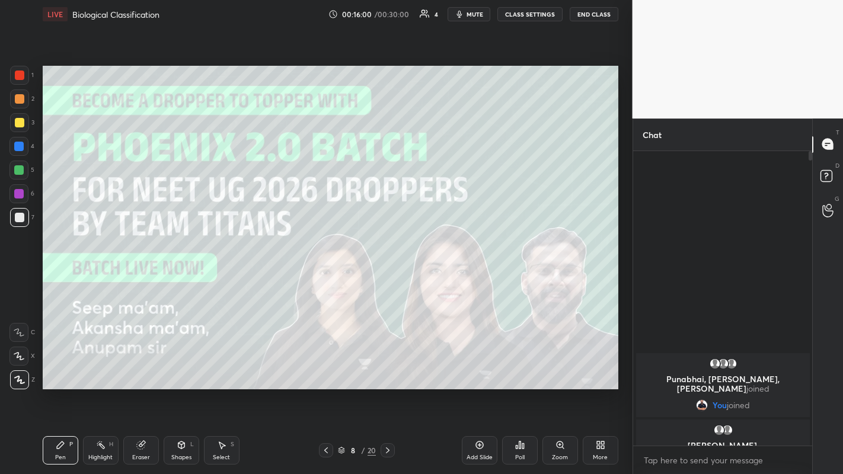
click at [387, 367] on icon at bounding box center [387, 450] width 9 height 9
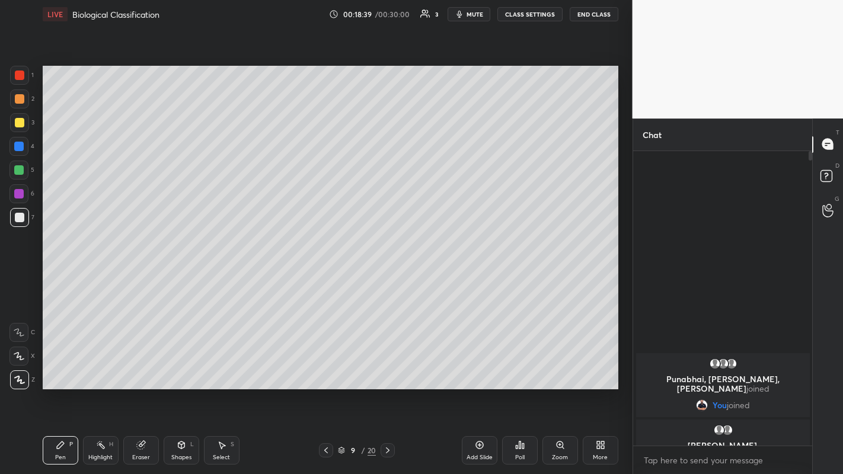
click at [326, 367] on icon at bounding box center [325, 450] width 9 height 9
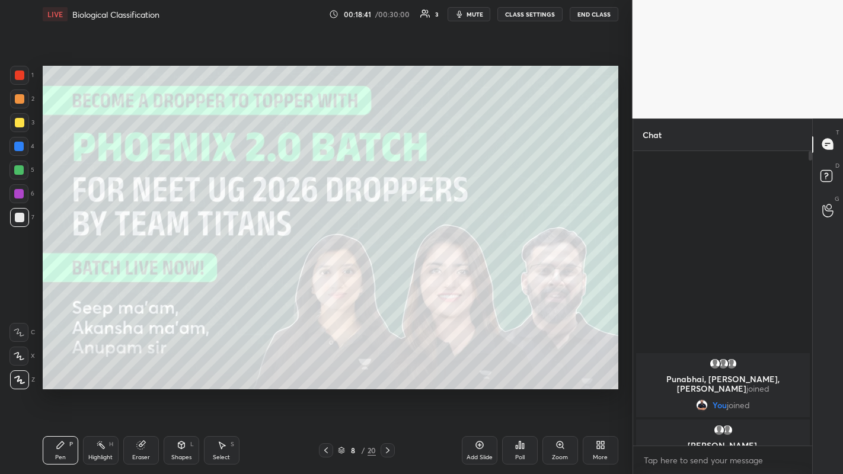
click at [324, 367] on icon at bounding box center [325, 450] width 9 height 9
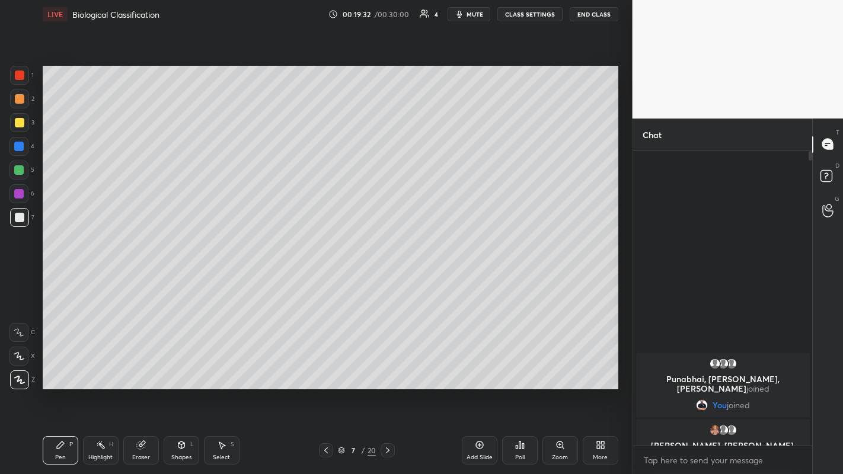
click at [387, 367] on icon at bounding box center [388, 450] width 4 height 6
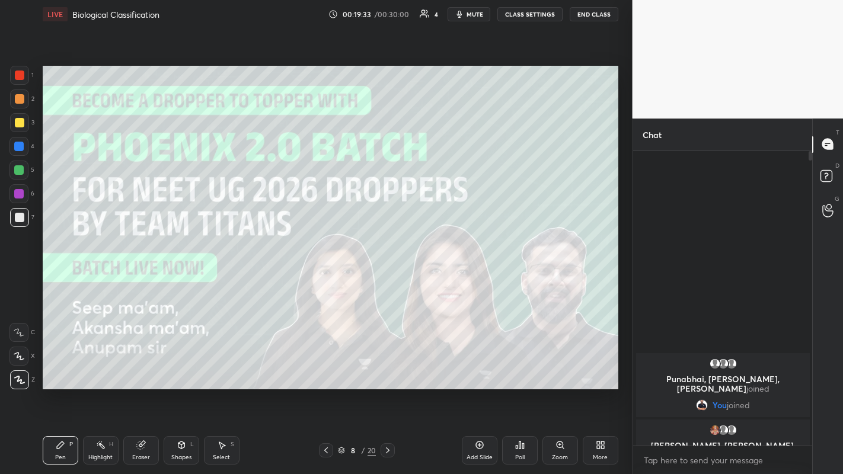
click at [387, 367] on icon at bounding box center [387, 450] width 9 height 9
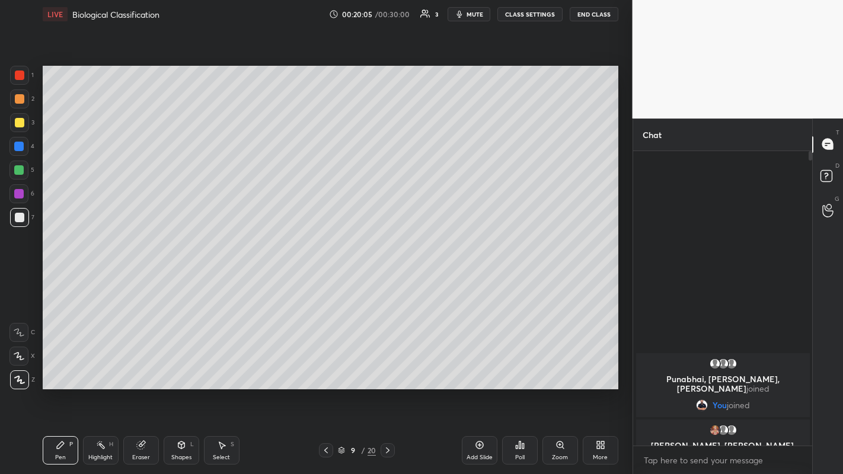
click at [386, 367] on icon at bounding box center [387, 450] width 9 height 9
click at [139, 367] on div "Eraser" at bounding box center [141, 457] width 18 height 6
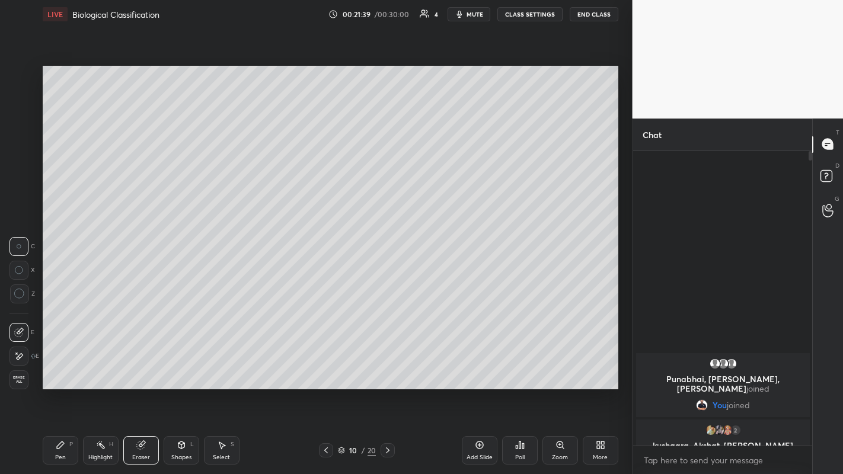
click at [62, 367] on div "Pen" at bounding box center [60, 457] width 11 height 6
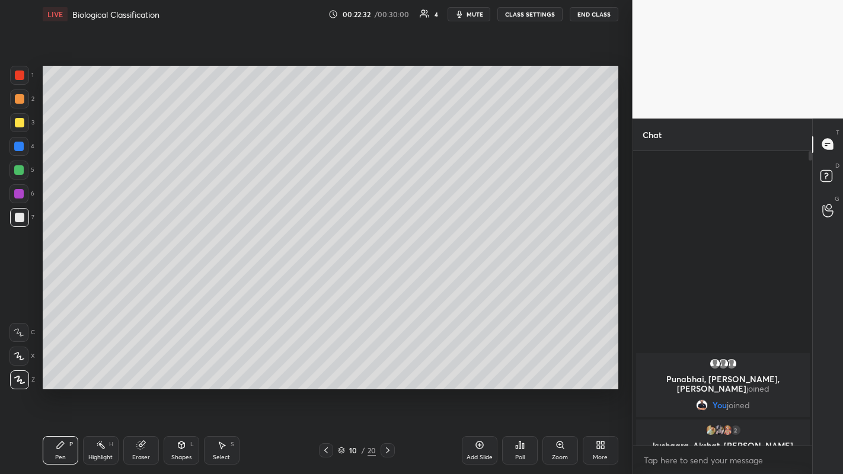
click at [18, 166] on div at bounding box center [18, 169] width 9 height 9
click at [17, 219] on div at bounding box center [19, 217] width 9 height 9
click at [387, 367] on icon at bounding box center [387, 450] width 9 height 9
click at [18, 124] on div at bounding box center [19, 122] width 9 height 9
click at [21, 214] on div at bounding box center [19, 217] width 9 height 9
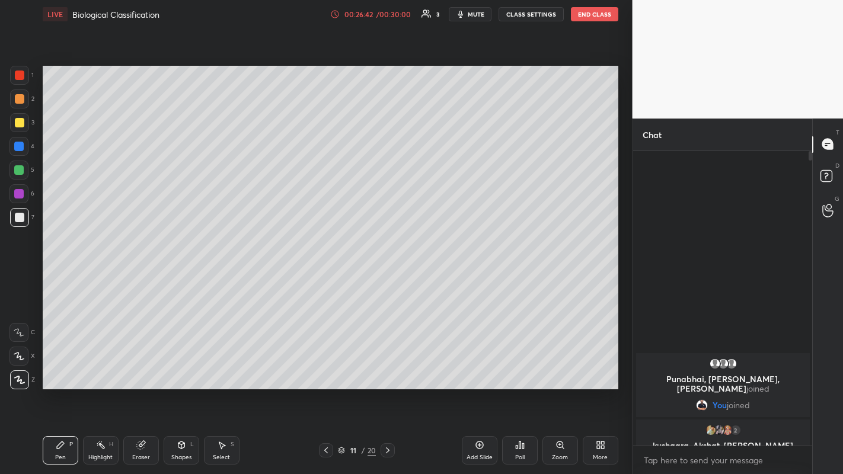
click at [26, 121] on div at bounding box center [19, 122] width 19 height 19
click at [20, 222] on div at bounding box center [19, 217] width 9 height 9
click at [320, 367] on div at bounding box center [326, 450] width 14 height 14
click at [20, 218] on div at bounding box center [19, 217] width 9 height 9
click at [142, 367] on div "Eraser" at bounding box center [141, 457] width 18 height 6
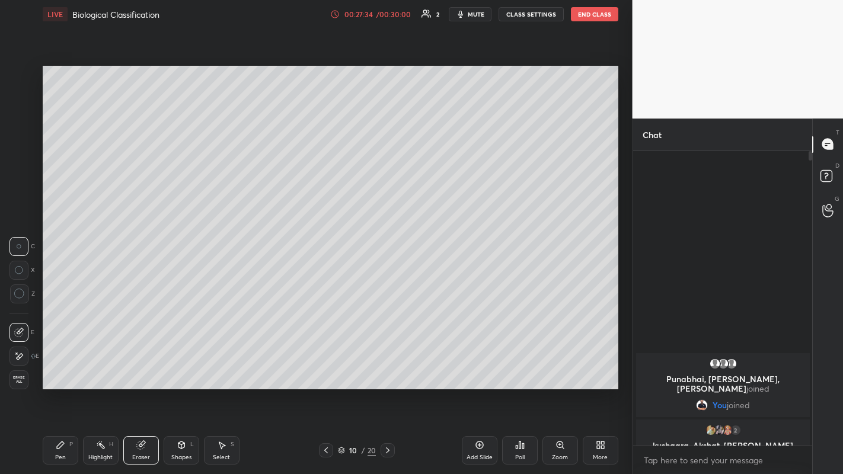
click at [63, 367] on div "Pen" at bounding box center [60, 457] width 11 height 6
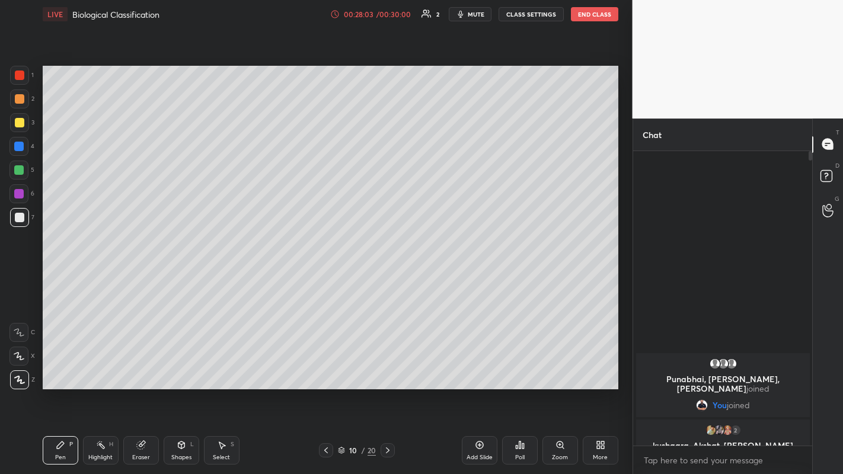
click at [25, 127] on div at bounding box center [19, 122] width 19 height 19
click at [23, 217] on div at bounding box center [19, 217] width 9 height 9
click at [588, 11] on button "End Class" at bounding box center [594, 14] width 47 height 14
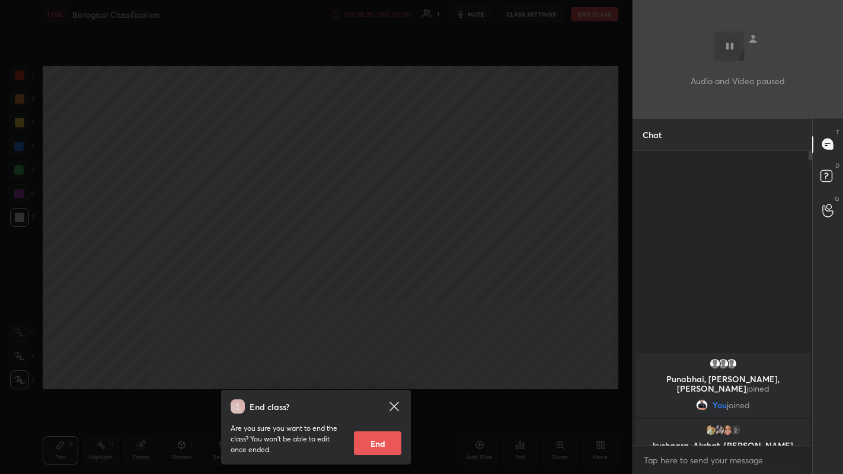
click at [370, 367] on button "End" at bounding box center [377, 443] width 47 height 24
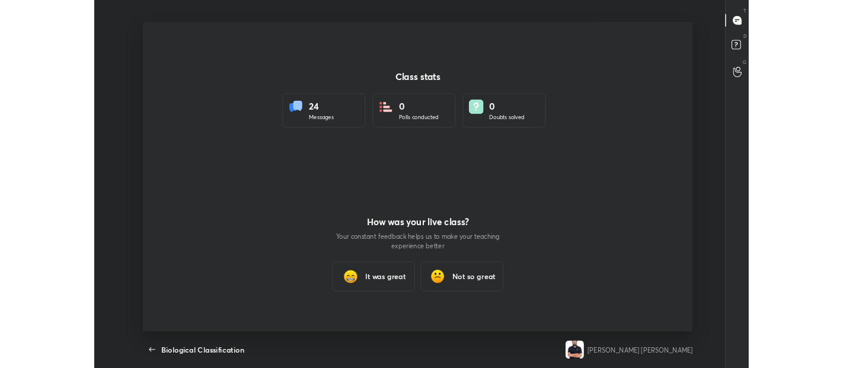
scroll to position [58854, 58419]
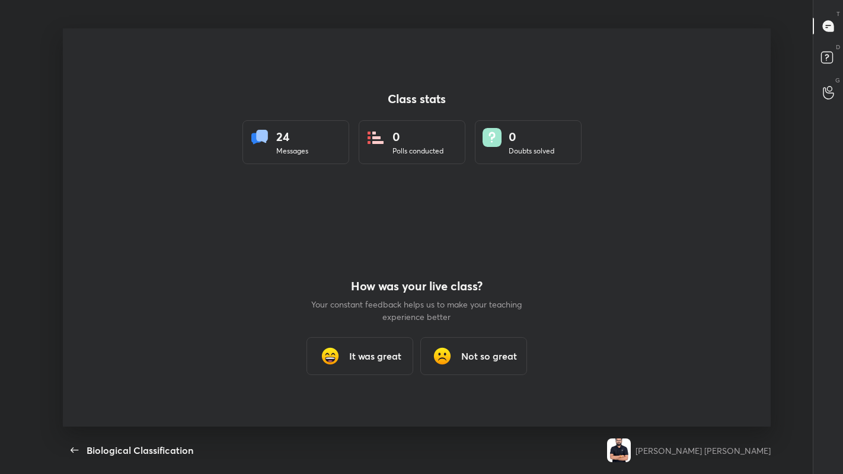
click at [373, 347] on div "It was great" at bounding box center [359, 356] width 107 height 38
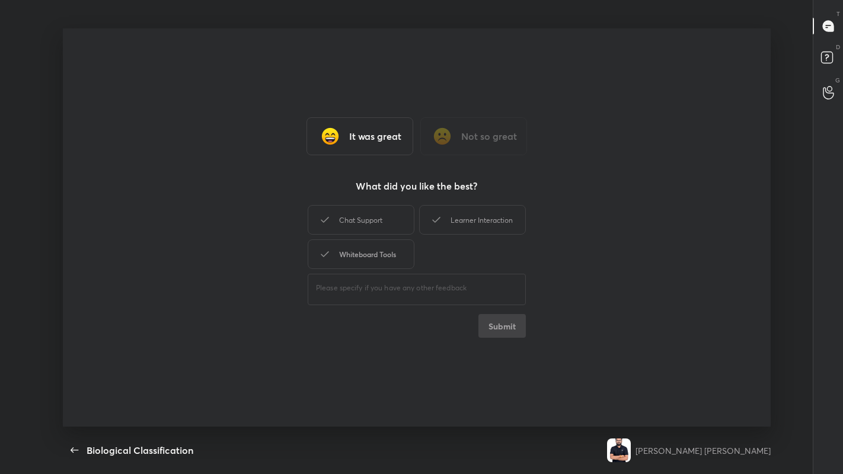
click at [390, 248] on div "Whiteboard Tools" at bounding box center [361, 254] width 107 height 30
click at [505, 319] on button "Submit" at bounding box center [501, 326] width 47 height 24
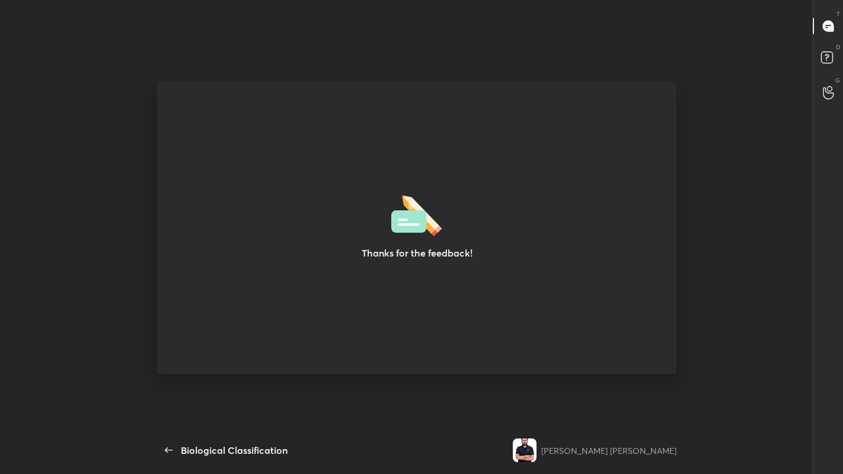
type textarea "x"
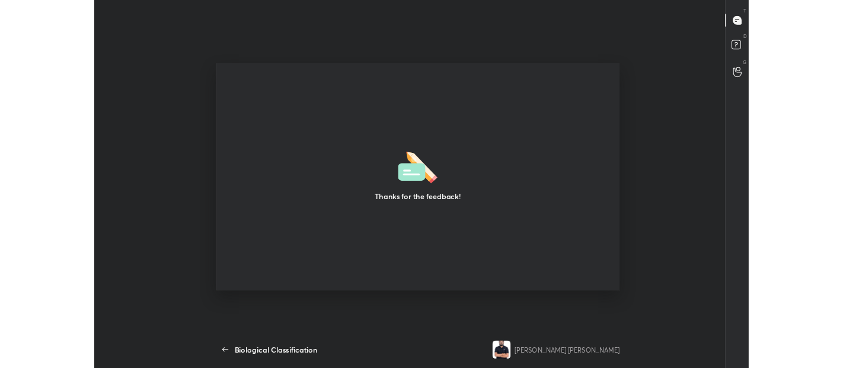
scroll to position [58961, 58419]
